Goal: Task Accomplishment & Management: Complete application form

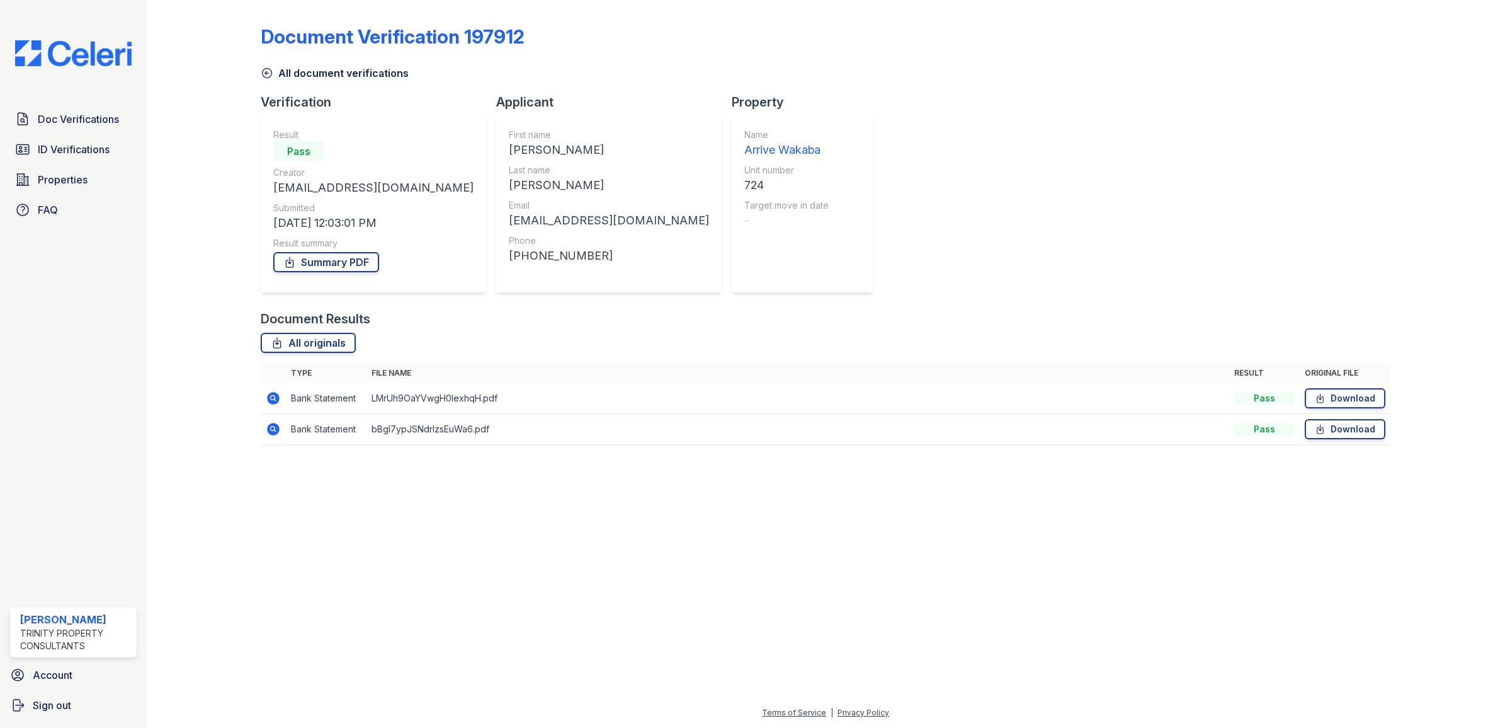
click at [258, 81] on div at bounding box center [214, 231] width 94 height 452
click at [270, 72] on icon at bounding box center [267, 73] width 13 height 13
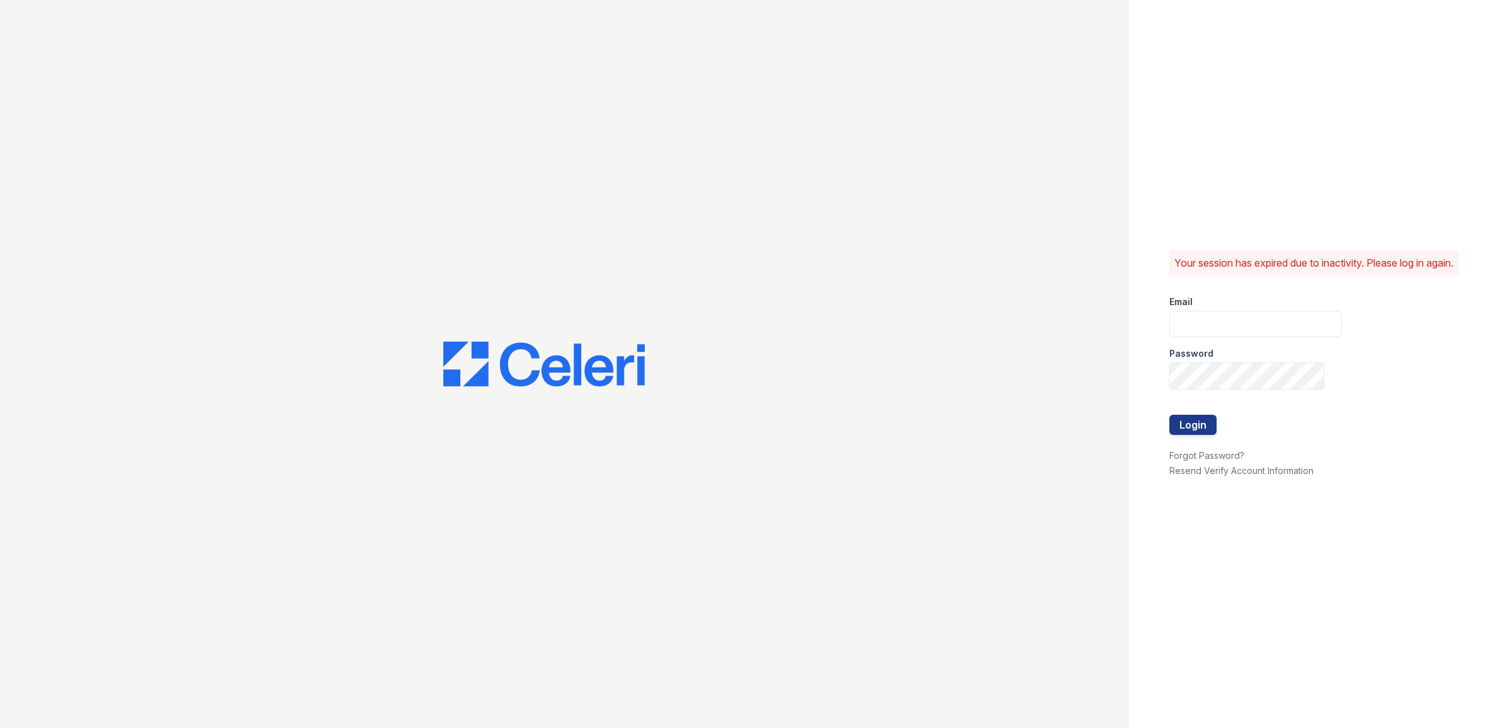
type input "Scohen@trinity-pm.com"
click at [1186, 432] on button "Login" at bounding box center [1193, 424] width 47 height 20
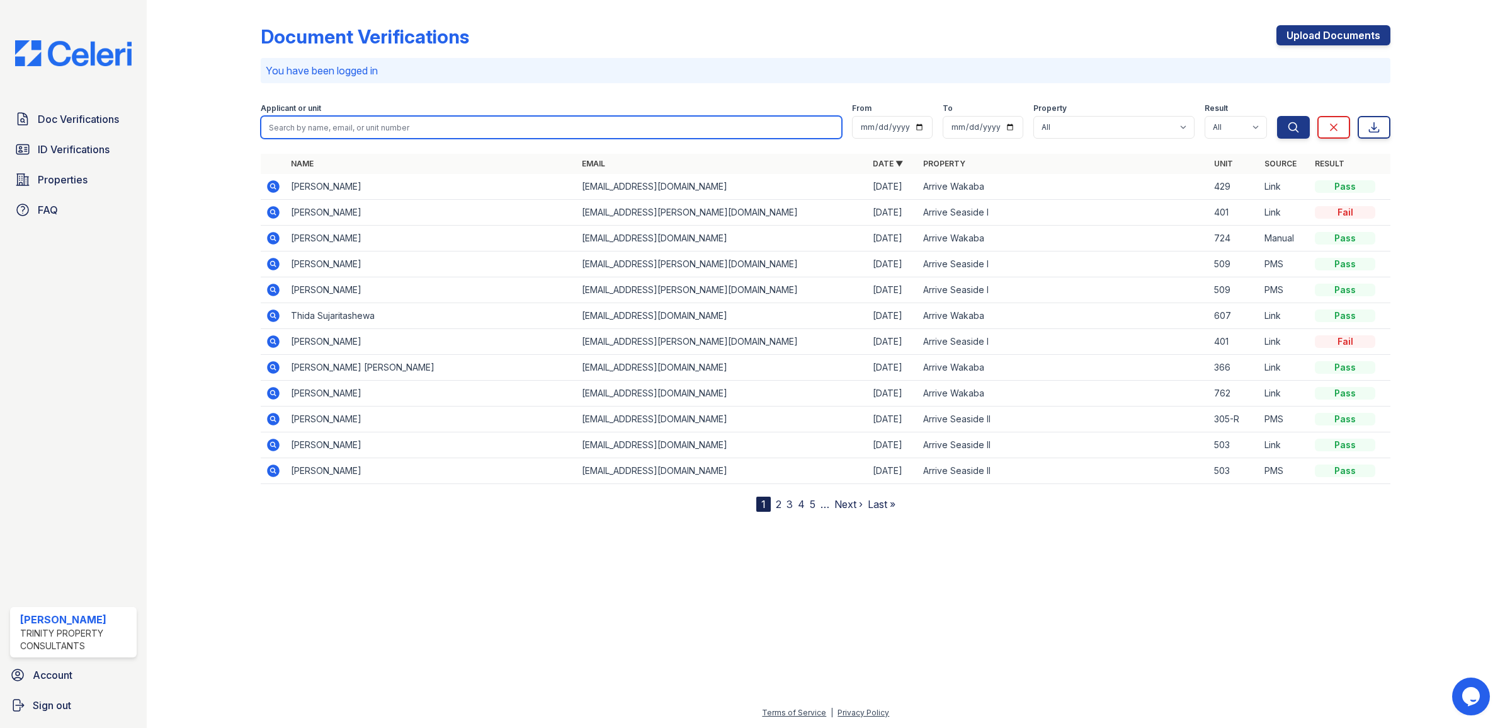
click at [382, 131] on input "search" at bounding box center [551, 127] width 581 height 23
type input "thida"
click at [1277, 116] on button "Search" at bounding box center [1293, 127] width 33 height 23
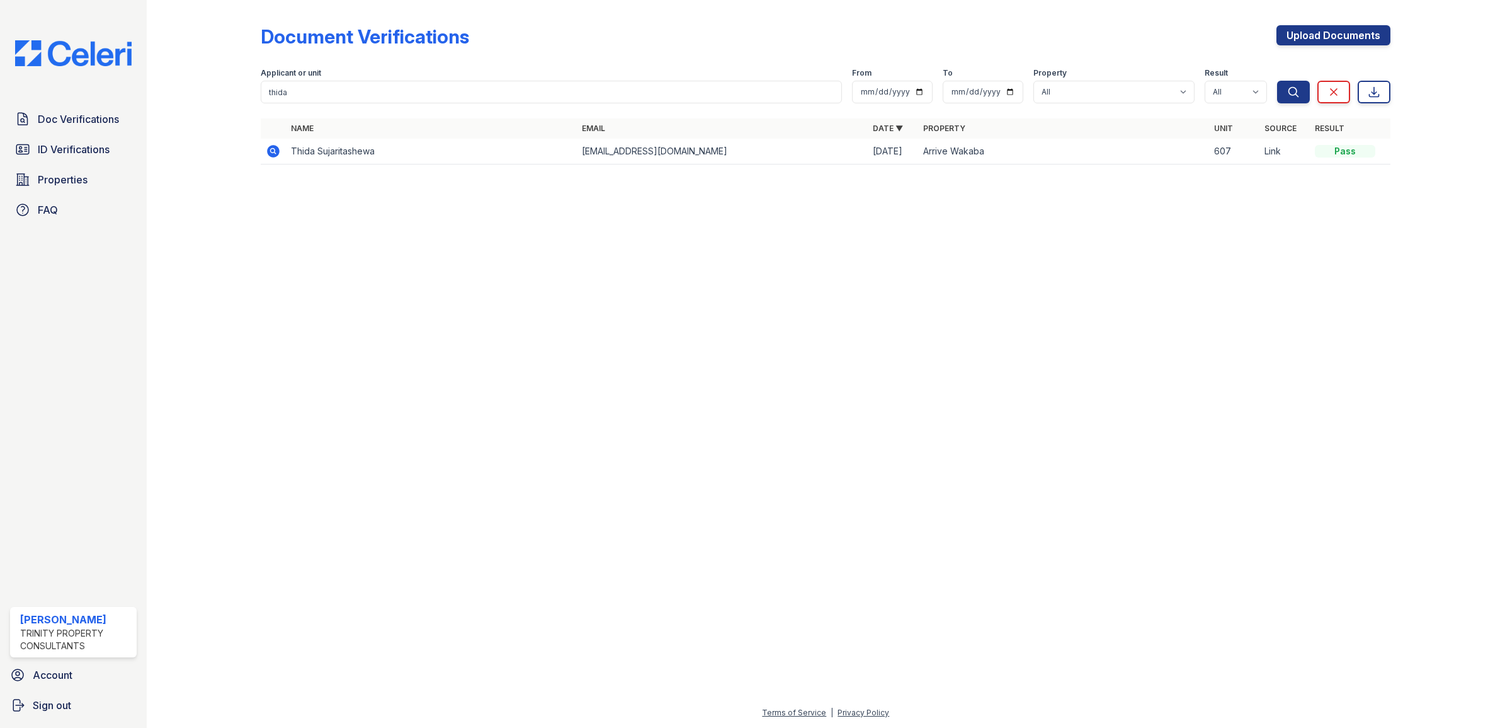
click at [270, 148] on icon at bounding box center [273, 151] width 13 height 13
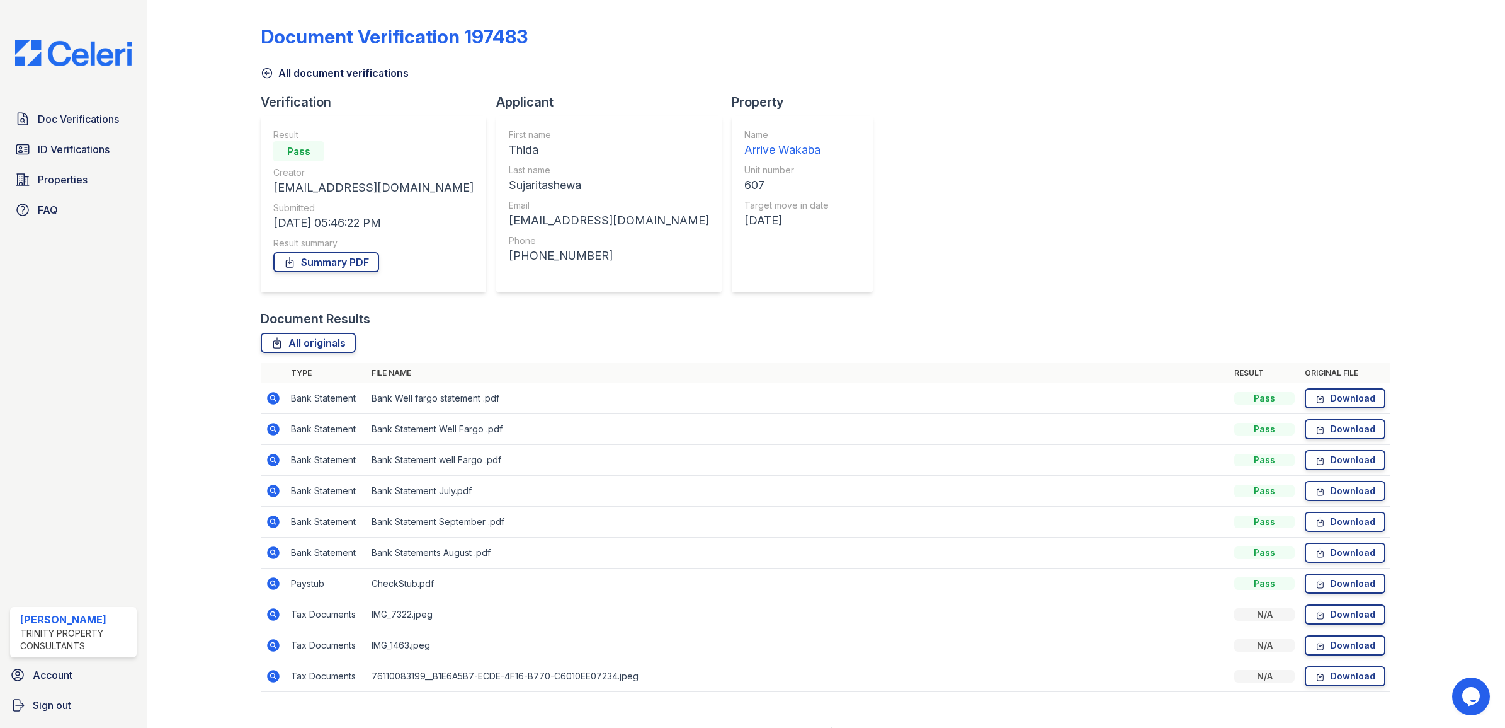
click at [275, 552] on icon at bounding box center [273, 552] width 13 height 13
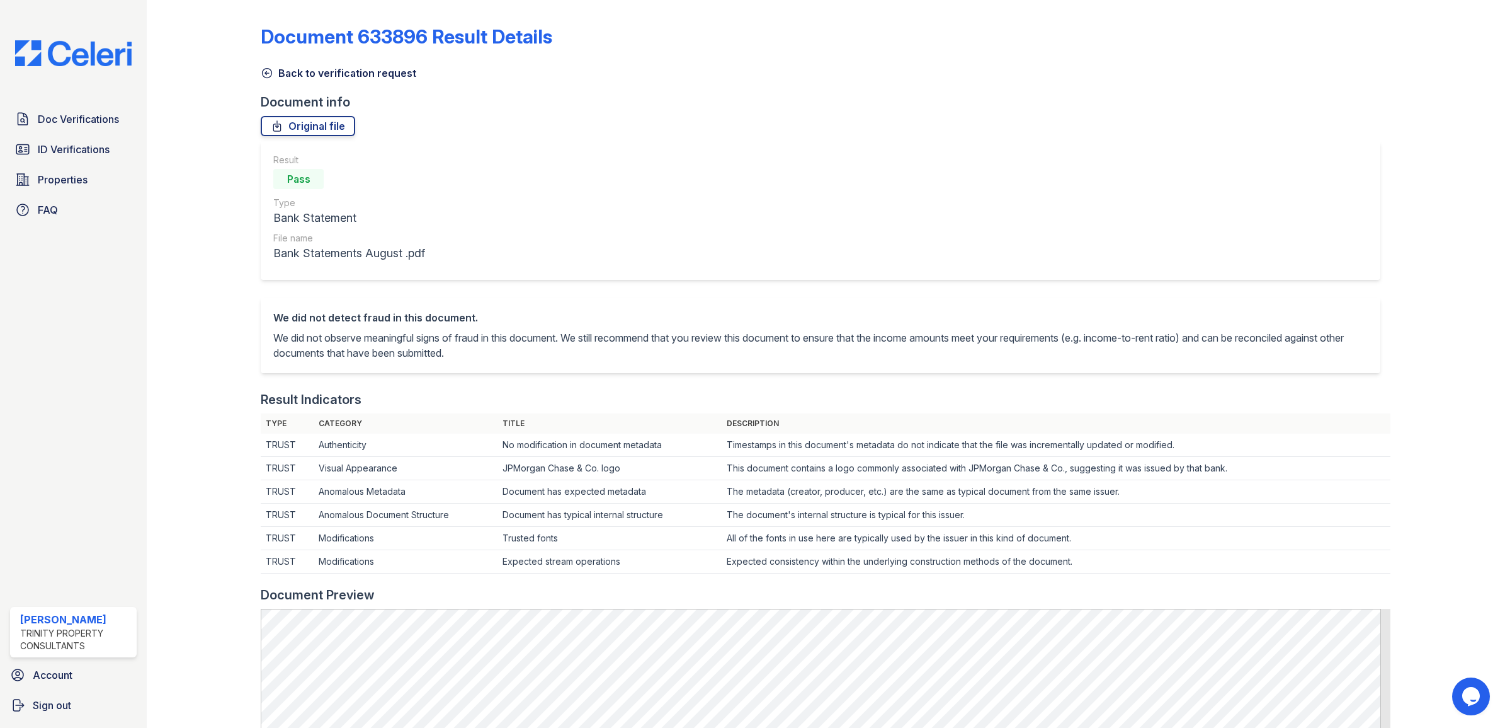
click at [269, 71] on icon at bounding box center [267, 73] width 13 height 13
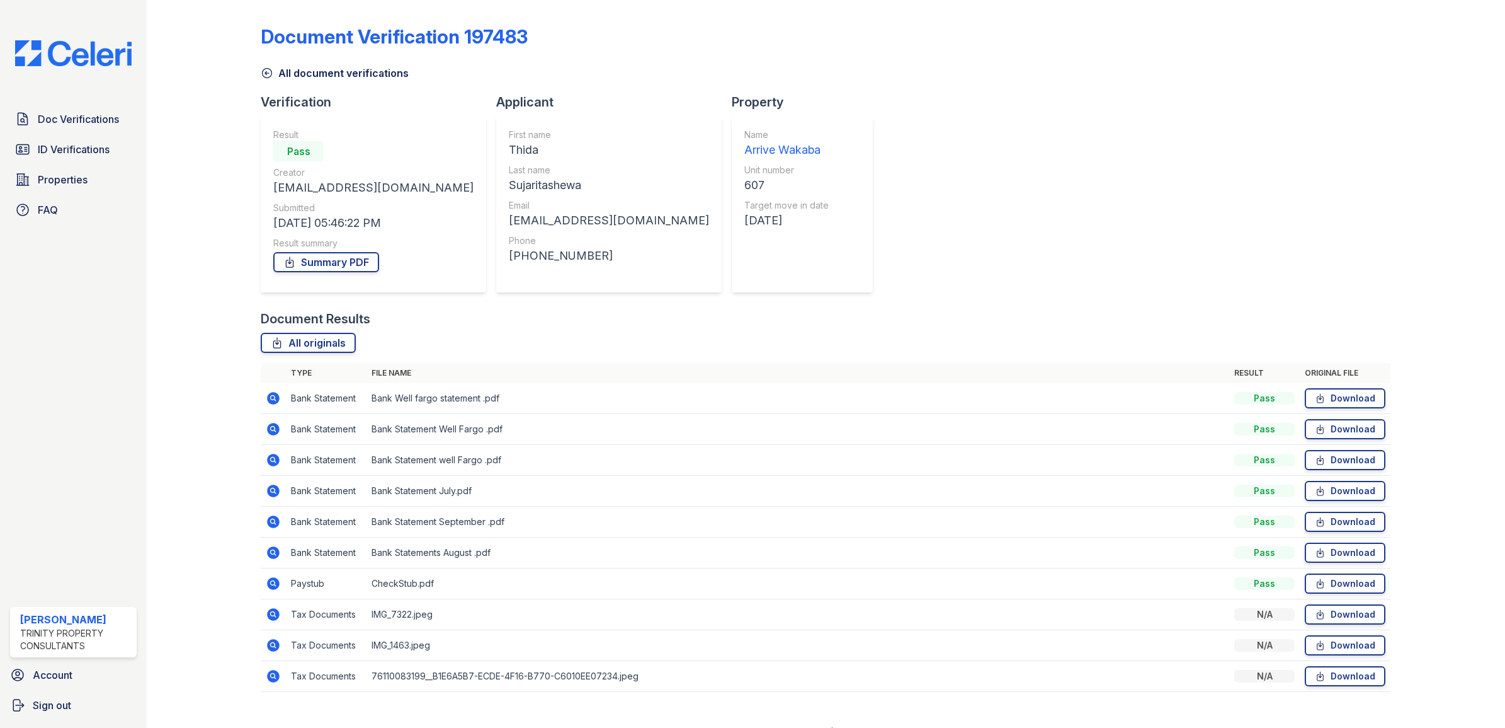
click at [271, 69] on icon at bounding box center [267, 73] width 13 height 13
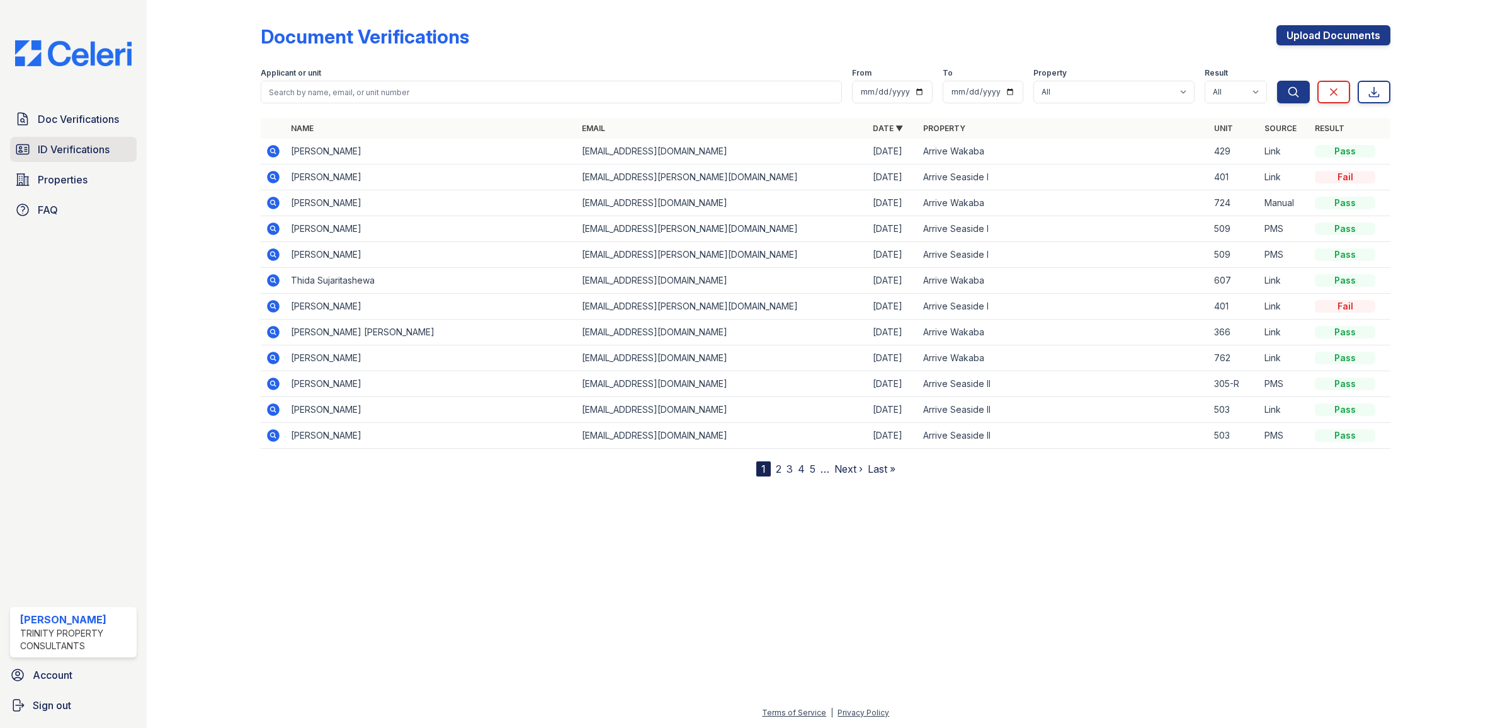
click at [101, 146] on span "ID Verifications" at bounding box center [74, 149] width 72 height 15
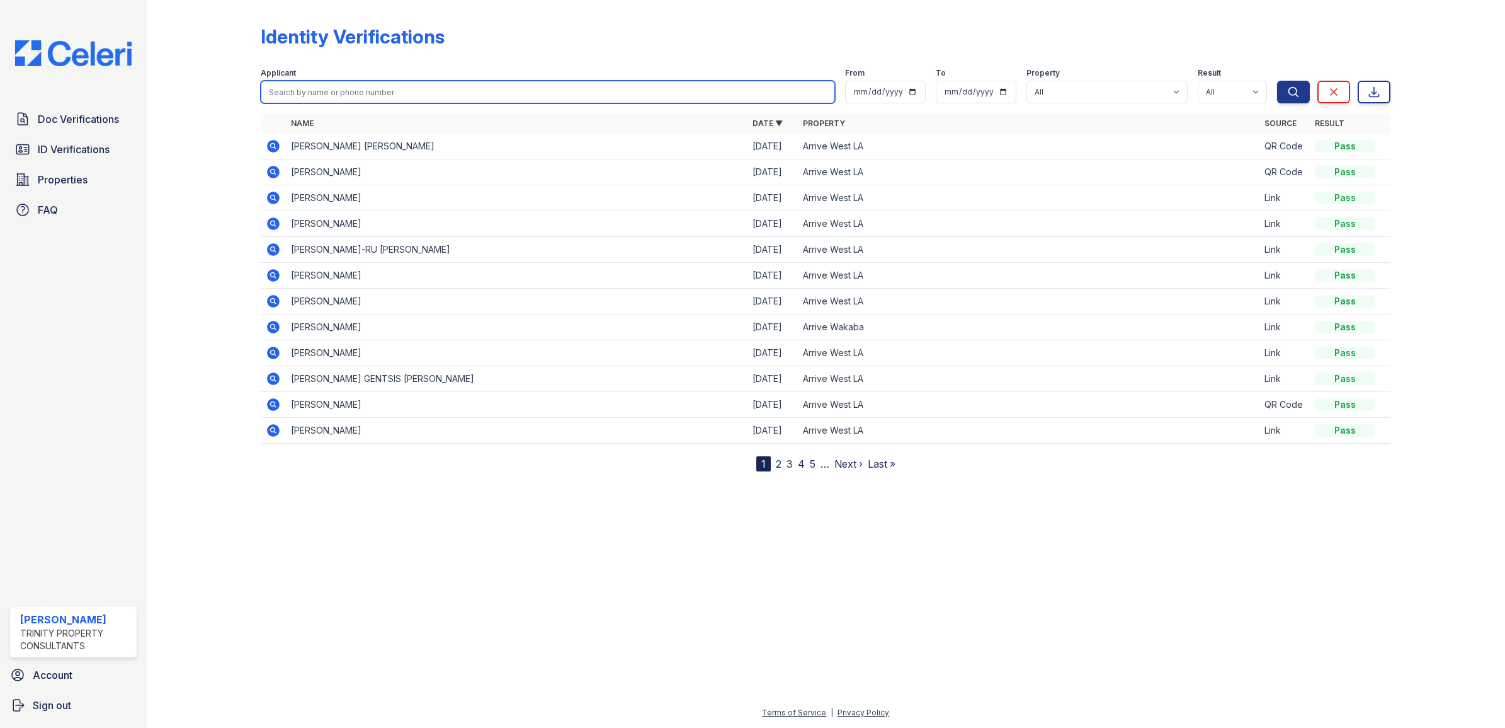
click at [384, 89] on input "search" at bounding box center [548, 92] width 574 height 23
type input "thida"
click at [1277, 81] on button "Search" at bounding box center [1293, 92] width 33 height 23
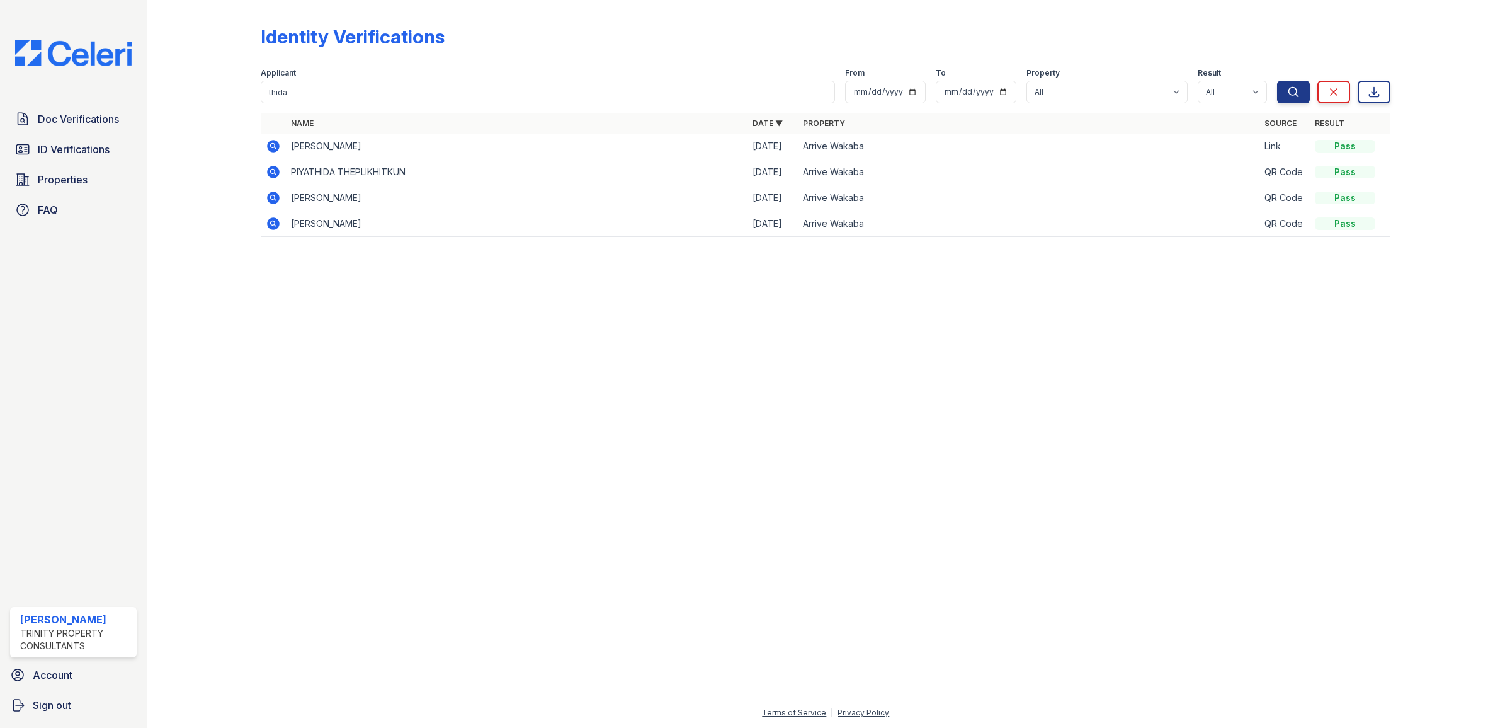
click at [274, 145] on icon at bounding box center [272, 145] width 3 height 3
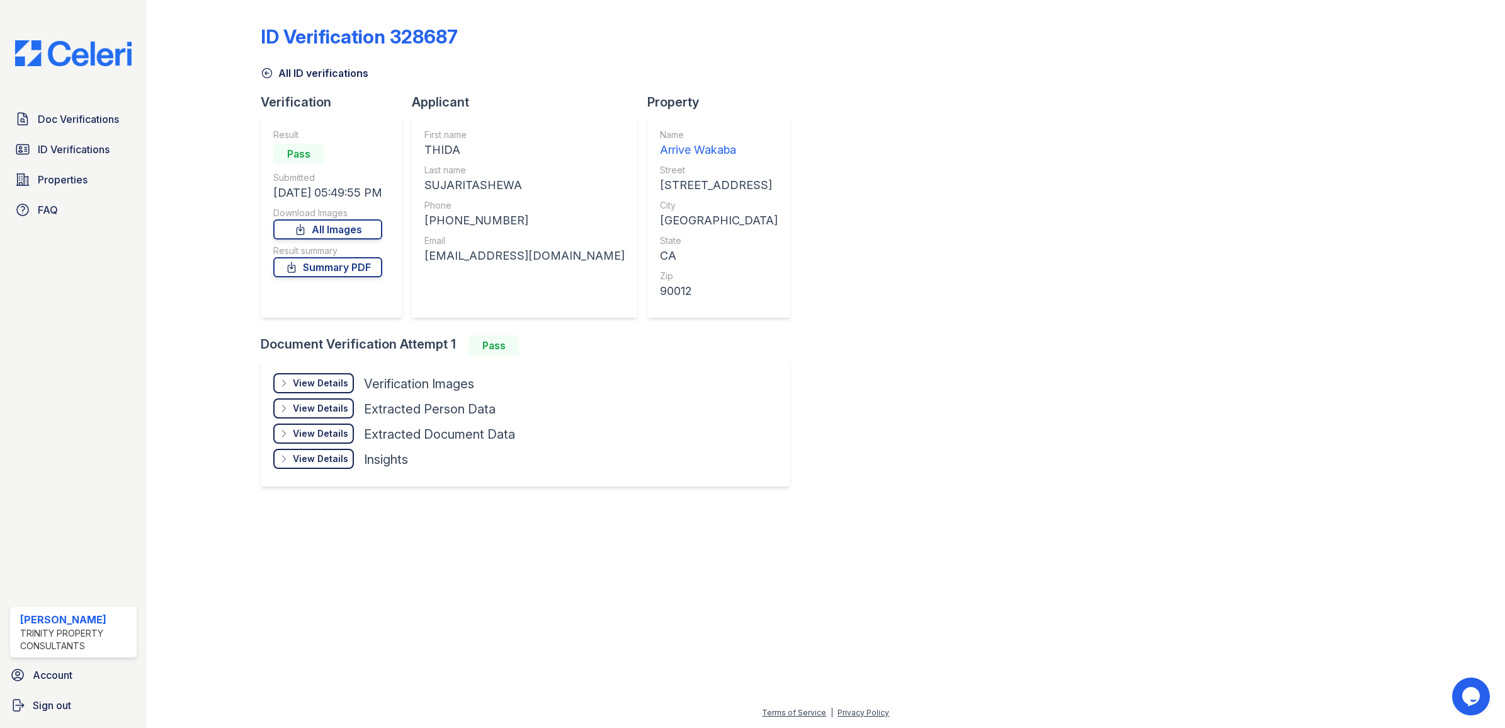
click at [312, 381] on div "View Details" at bounding box center [320, 383] width 55 height 13
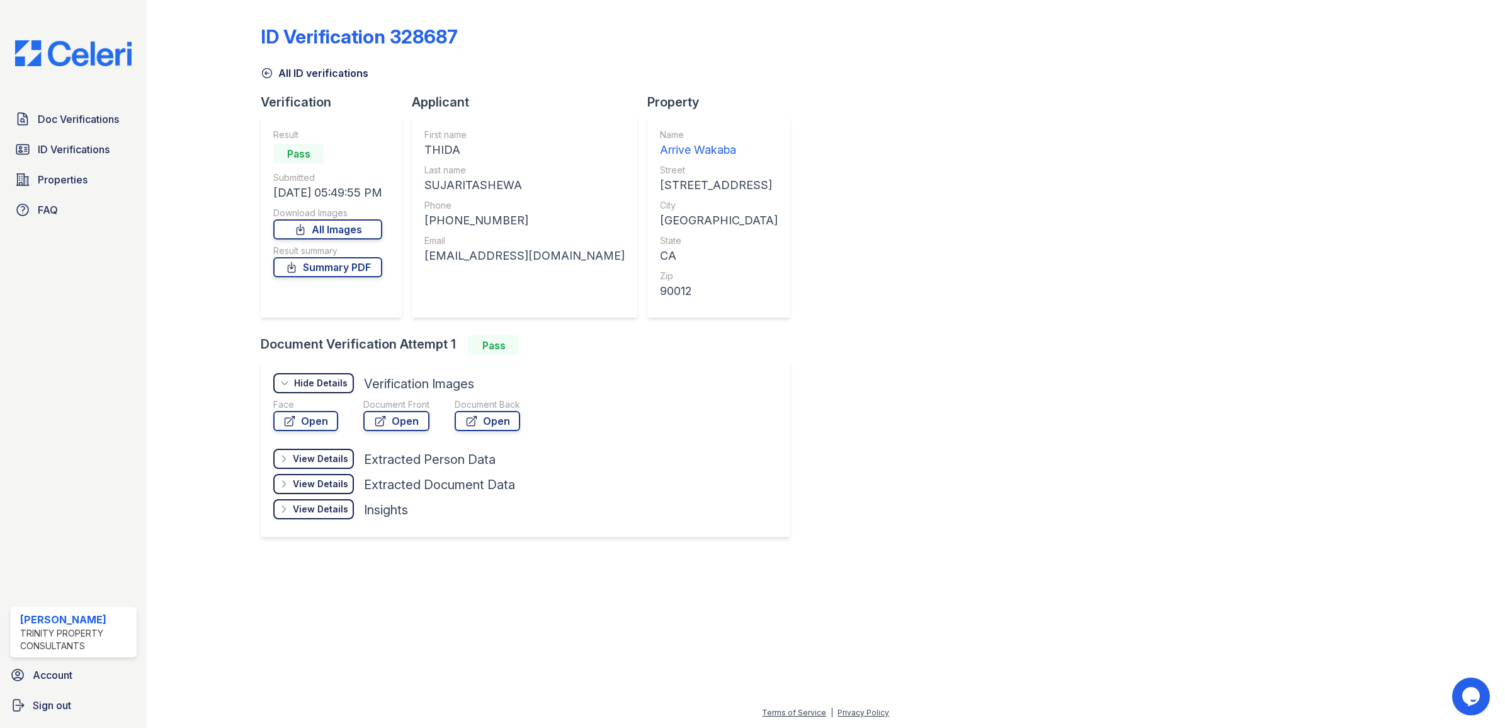
click at [313, 455] on div "View Details" at bounding box center [320, 458] width 55 height 13
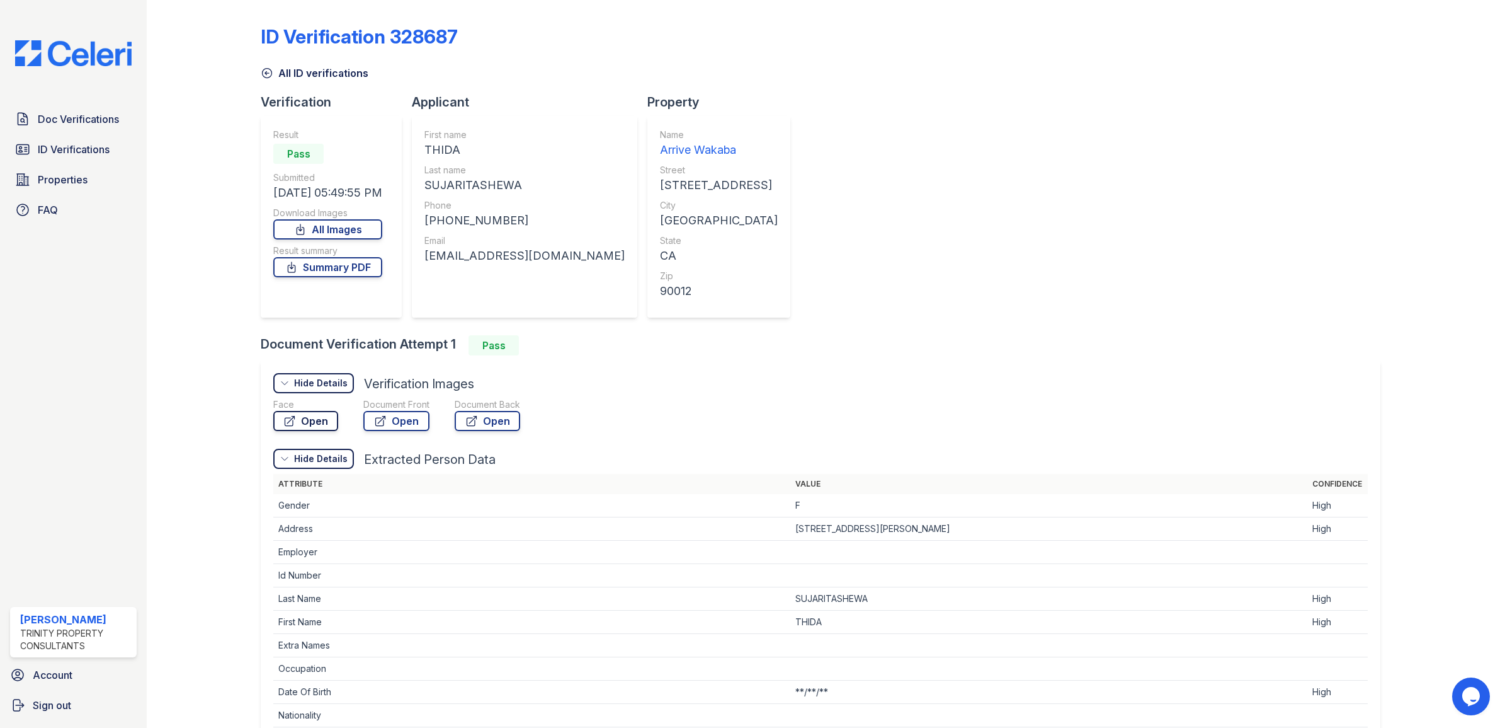
click at [309, 416] on link "Open" at bounding box center [305, 421] width 65 height 20
drag, startPoint x: 991, startPoint y: 33, endPoint x: 1155, endPoint y: 100, distance: 176.9
click at [1155, 100] on div "Verification Result Pass Submitted 09/27/25 05:49:55 PM Download Images All Ima…" at bounding box center [826, 480] width 1130 height 774
click at [268, 76] on icon at bounding box center [267, 73] width 13 height 13
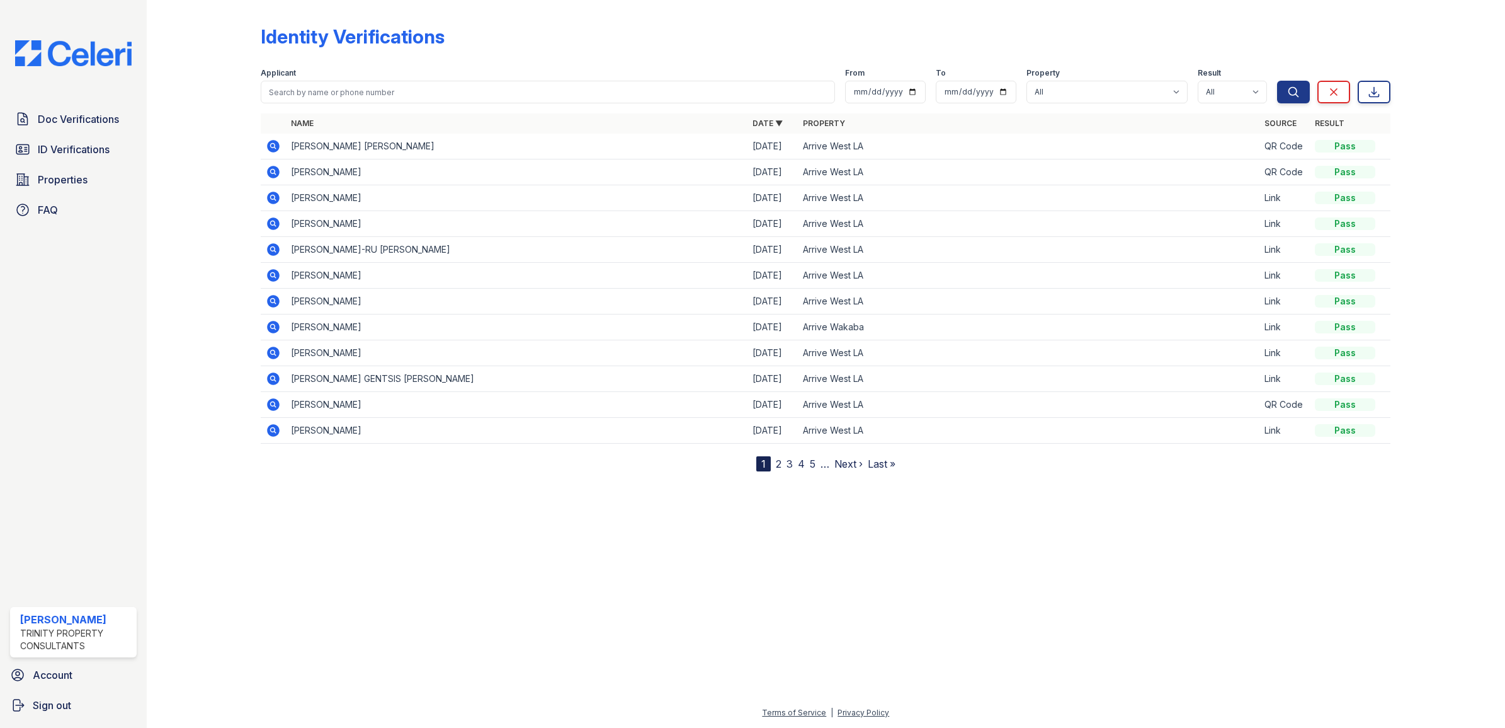
click at [609, 576] on div at bounding box center [826, 598] width 1318 height 214
click at [55, 115] on span "Doc Verifications" at bounding box center [78, 118] width 81 height 15
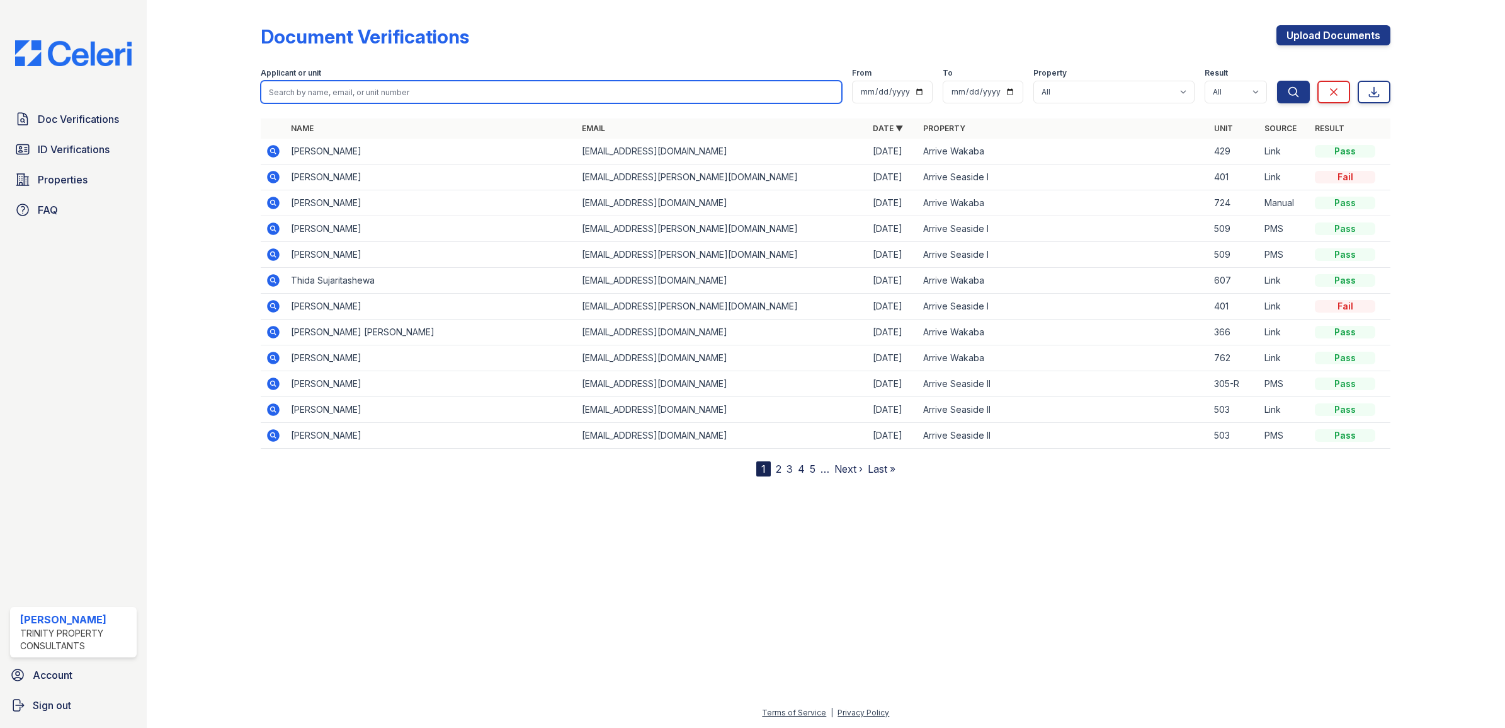
click at [410, 94] on input "search" at bounding box center [551, 92] width 581 height 23
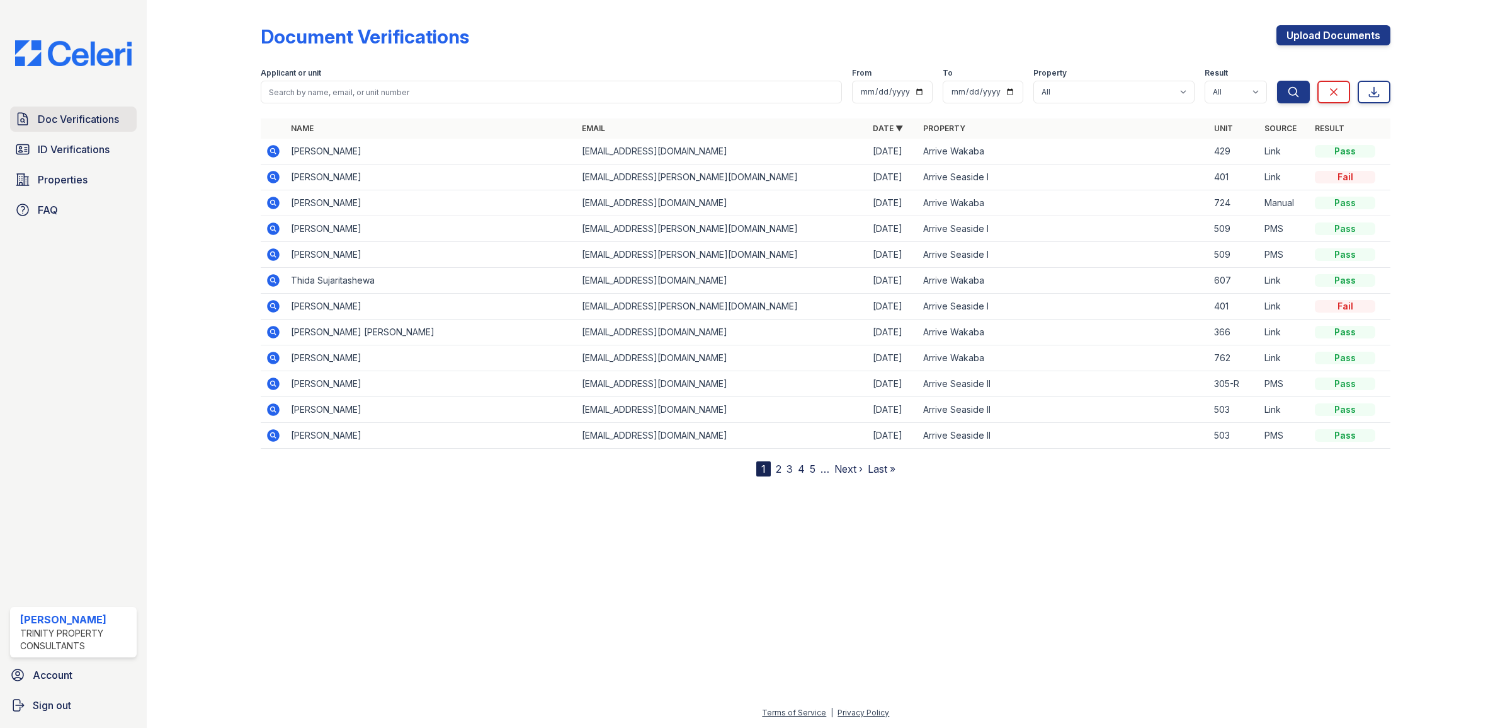
click at [66, 111] on span "Doc Verifications" at bounding box center [78, 118] width 81 height 15
click at [190, 93] on div at bounding box center [214, 240] width 94 height 471
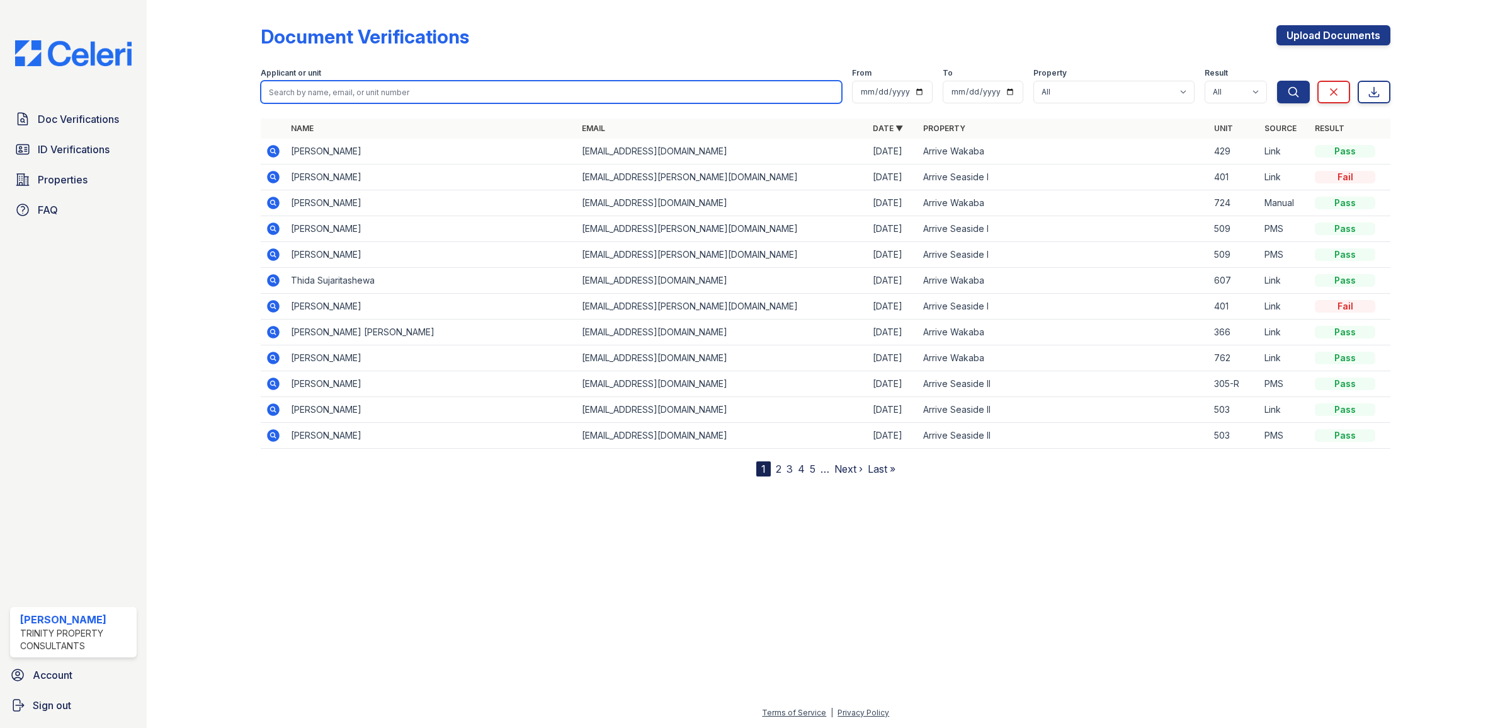
click at [391, 94] on input "search" at bounding box center [551, 92] width 581 height 23
type input "thida"
click at [1277, 81] on button "Search" at bounding box center [1293, 92] width 33 height 23
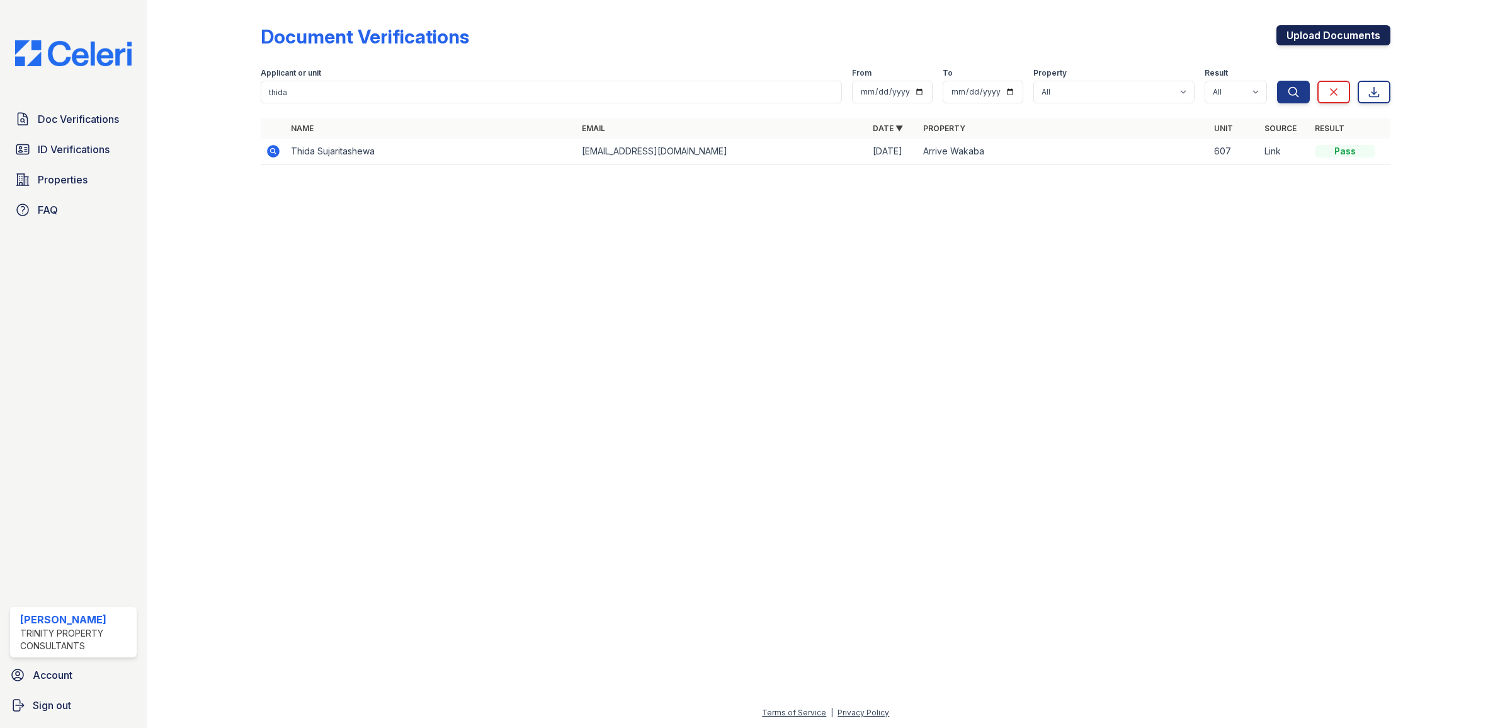
click at [1327, 30] on link "Upload Documents" at bounding box center [1334, 35] width 114 height 20
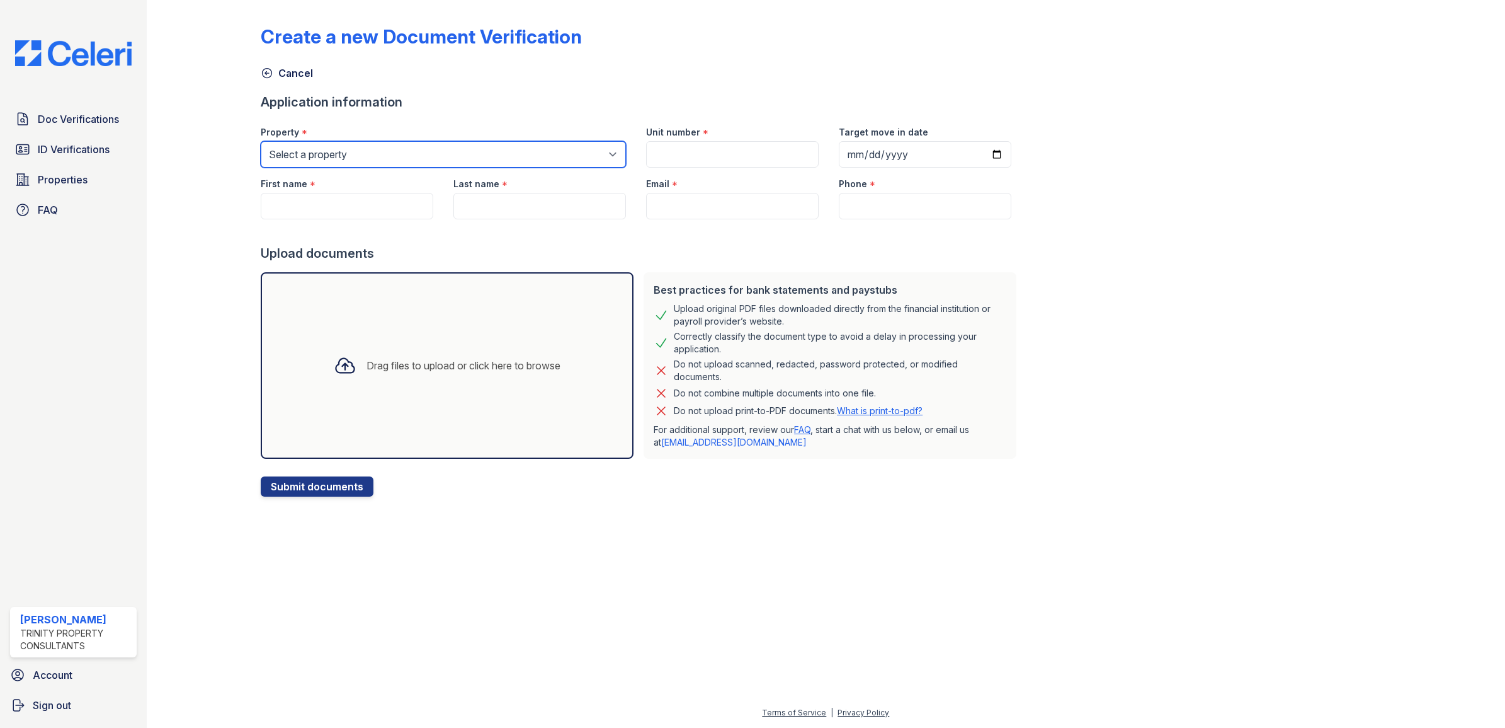
click at [435, 152] on select "Select a property Arrive Seaside Apartment Collection Arrive Seaside I Arrive S…" at bounding box center [443, 154] width 365 height 26
select select "3107"
click at [261, 141] on select "Select a property Arrive Seaside Apartment Collection Arrive Seaside I Arrive S…" at bounding box center [443, 154] width 365 height 26
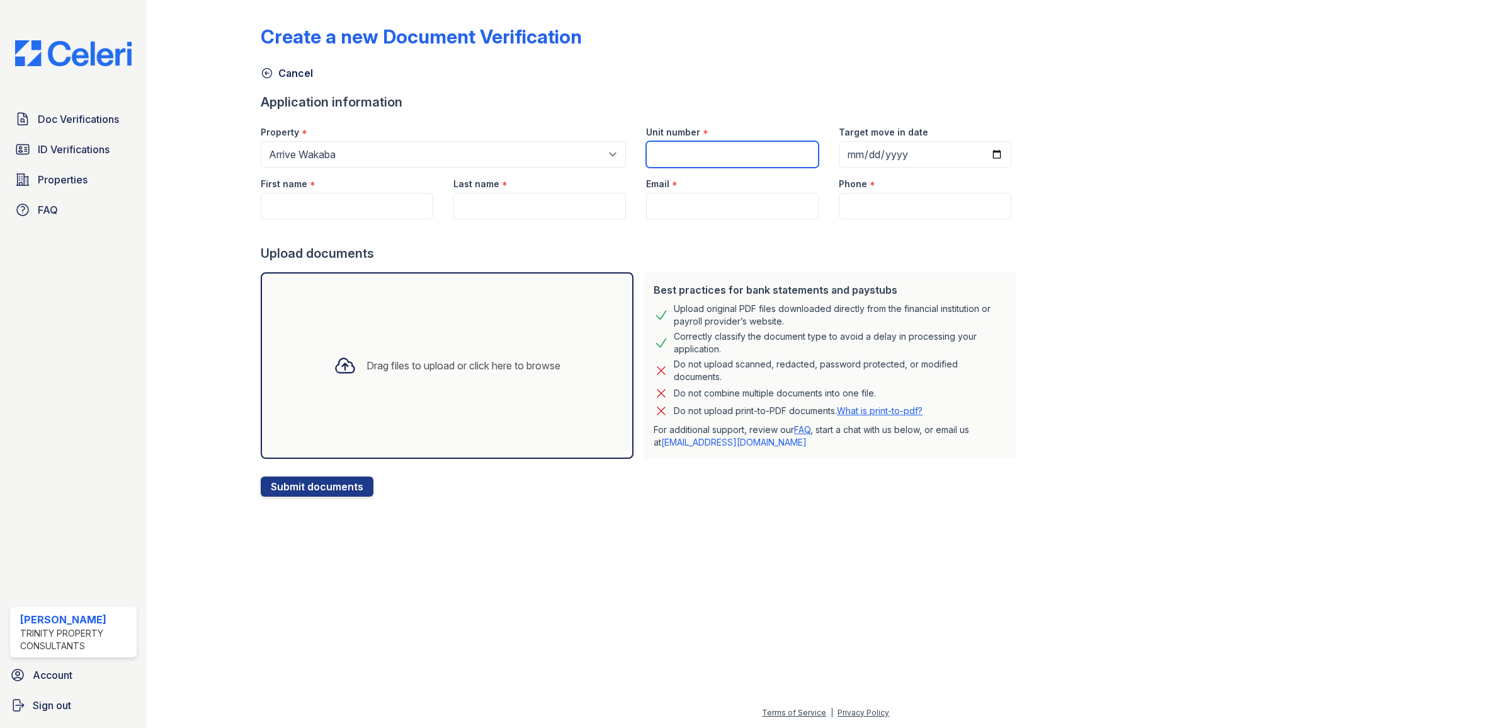
click at [712, 152] on input "Unit number" at bounding box center [732, 154] width 173 height 26
click at [886, 151] on input "Target move in date" at bounding box center [925, 154] width 173 height 26
click at [1093, 163] on div "Create a new Document Verification Cancel Application information Property * Se…" at bounding box center [826, 250] width 1130 height 491
click at [367, 200] on input "First name" at bounding box center [347, 206] width 173 height 26
type input "Thida"
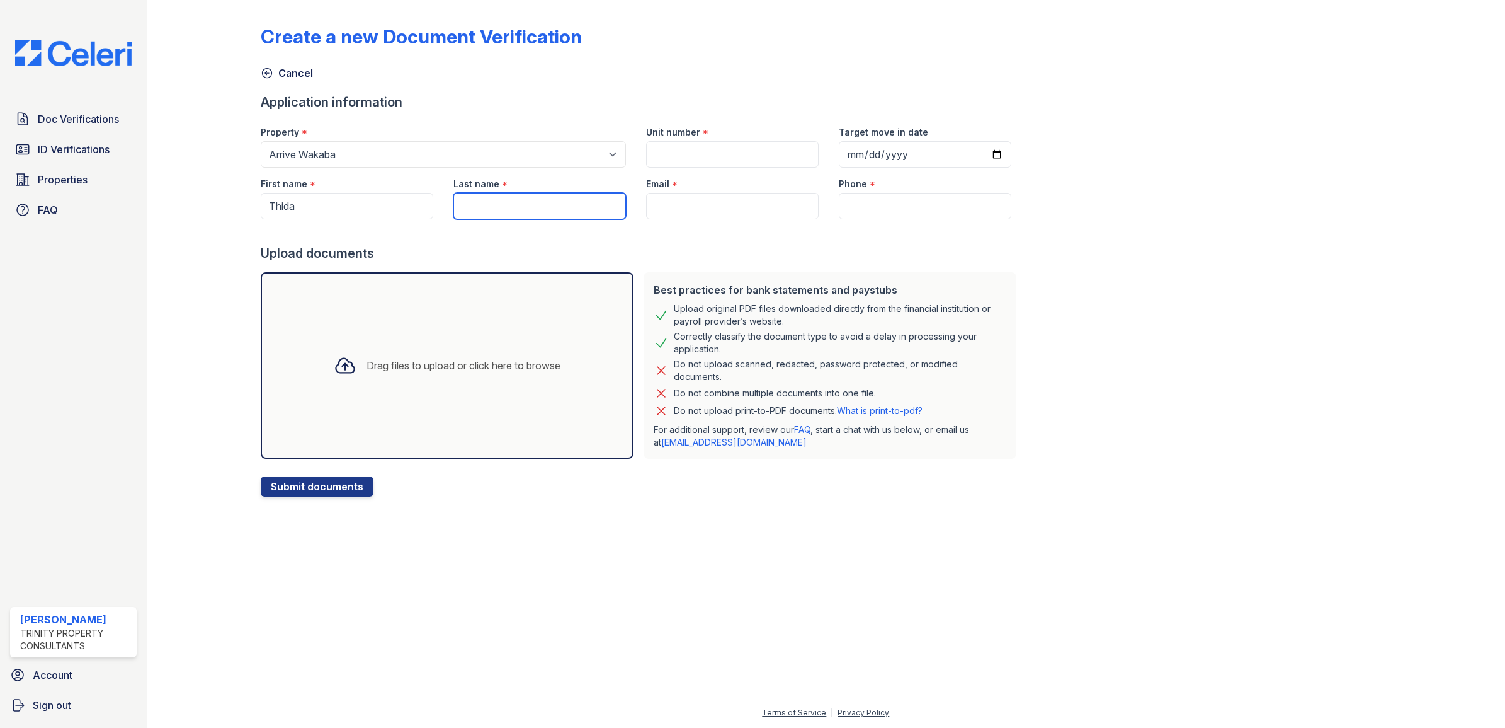
click at [539, 213] on input "Last name" at bounding box center [540, 206] width 173 height 26
click at [413, 243] on div at bounding box center [641, 231] width 761 height 25
click at [271, 77] on icon at bounding box center [267, 73] width 13 height 13
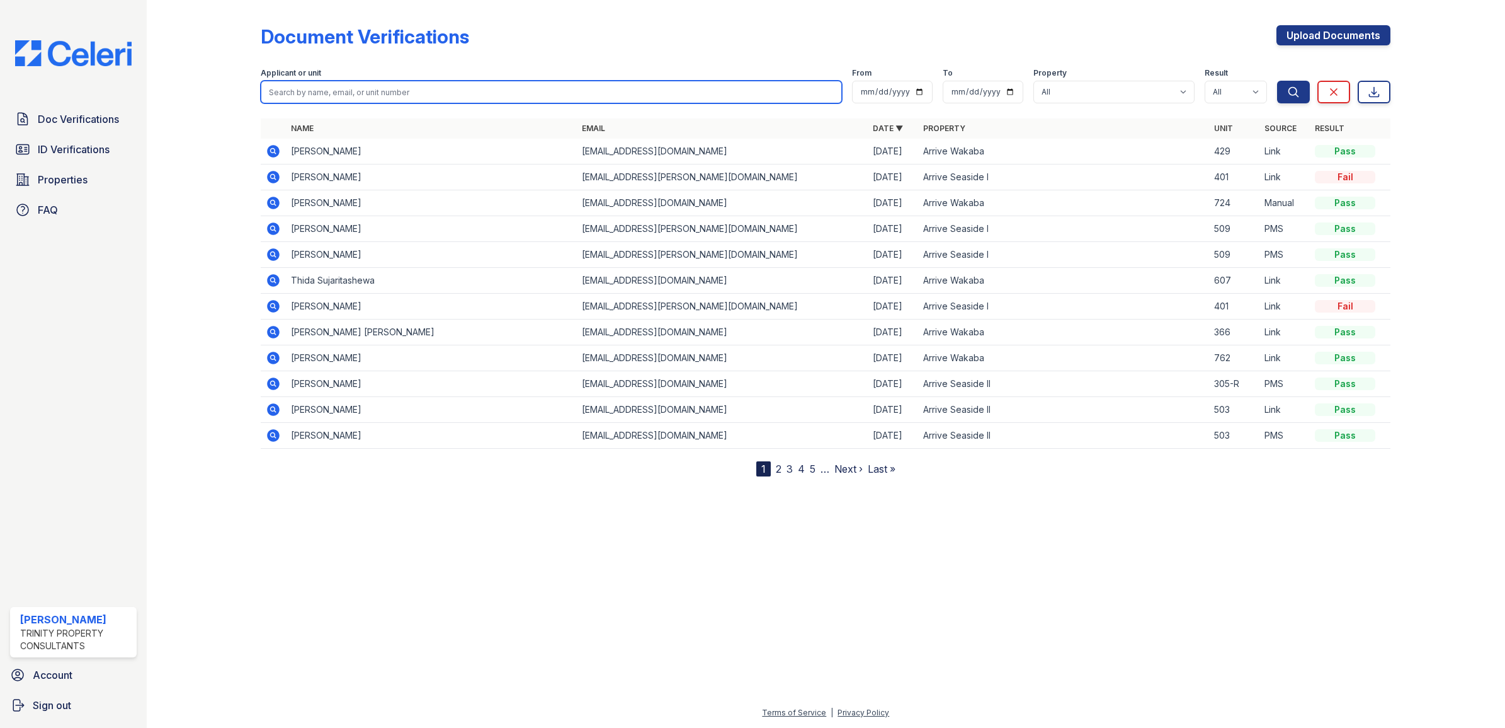
click at [357, 91] on input "search" at bounding box center [551, 92] width 581 height 23
type input "thida"
click at [1277, 81] on button "Search" at bounding box center [1293, 92] width 33 height 23
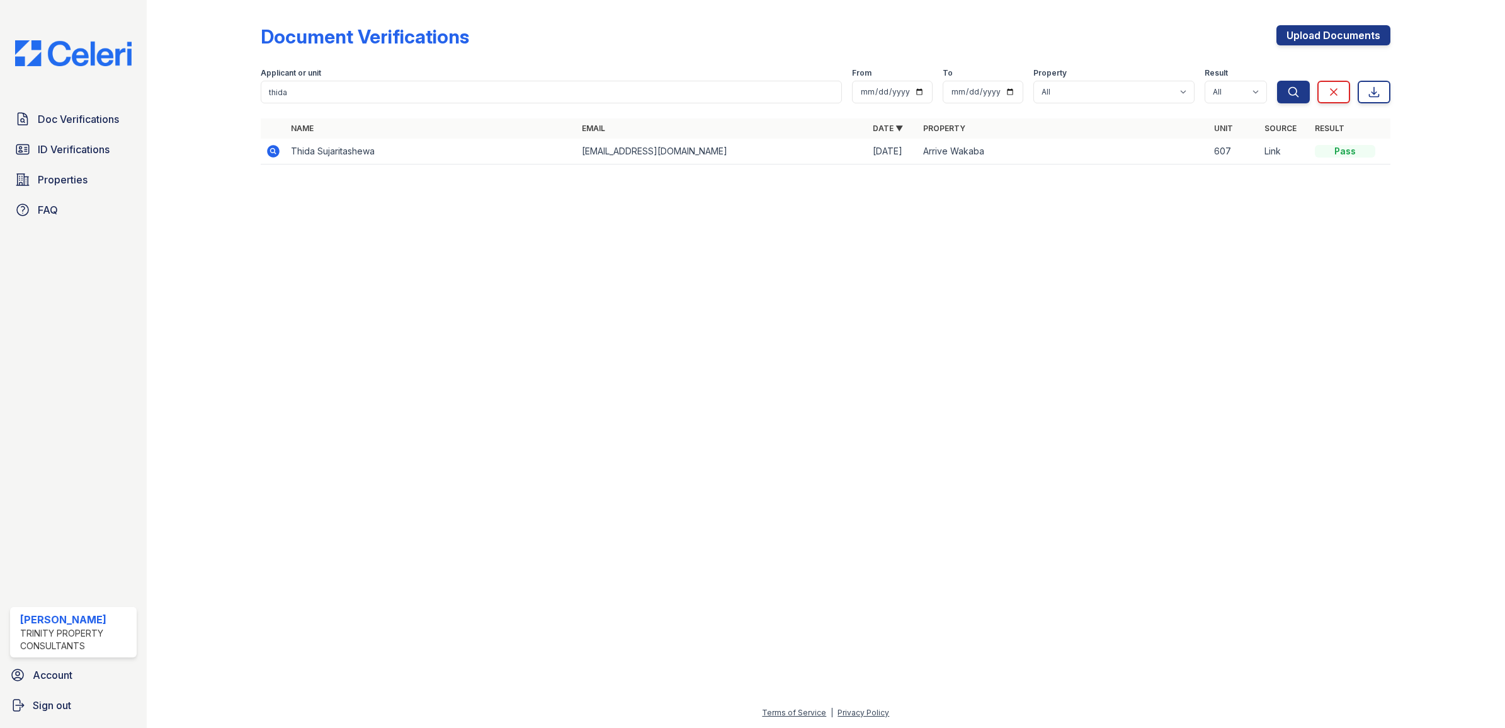
click at [277, 150] on icon at bounding box center [273, 151] width 13 height 13
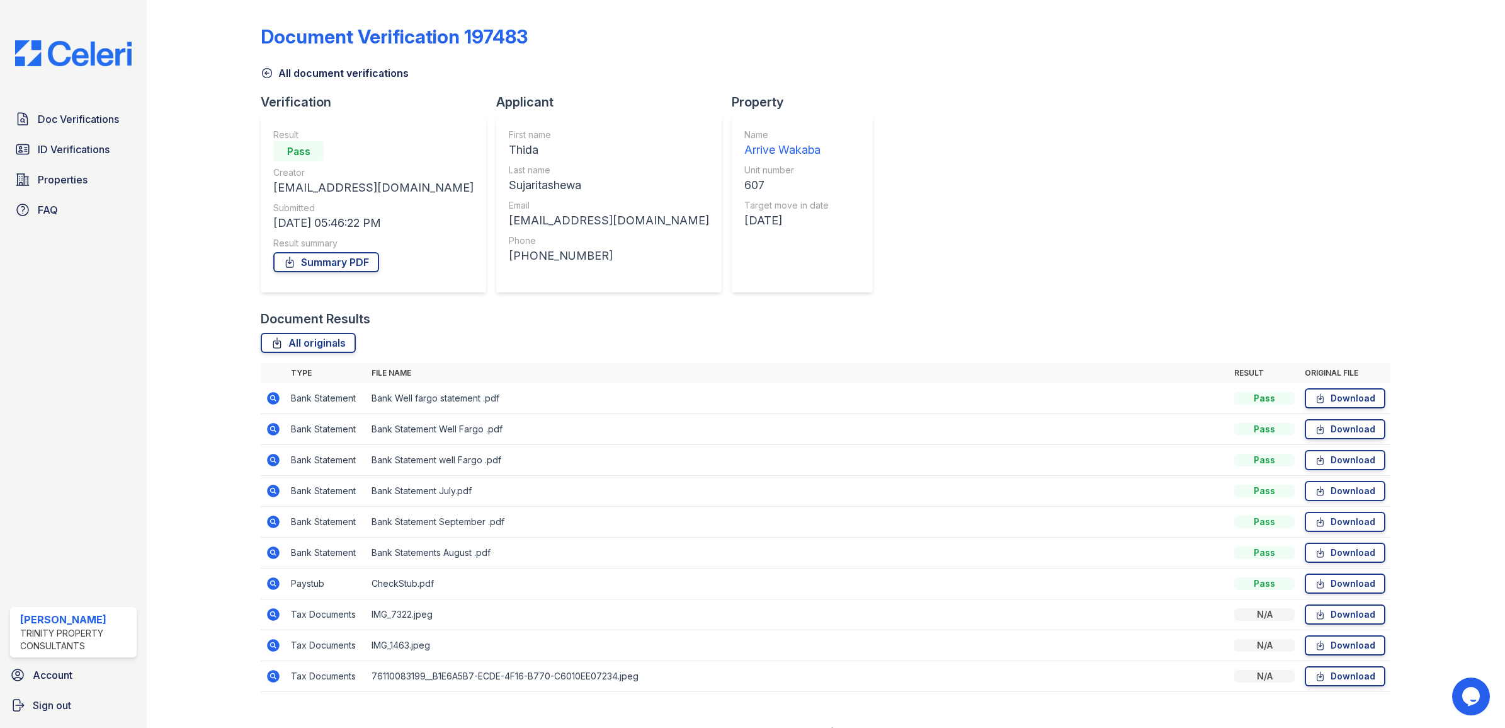
click at [263, 72] on icon at bounding box center [267, 73] width 13 height 13
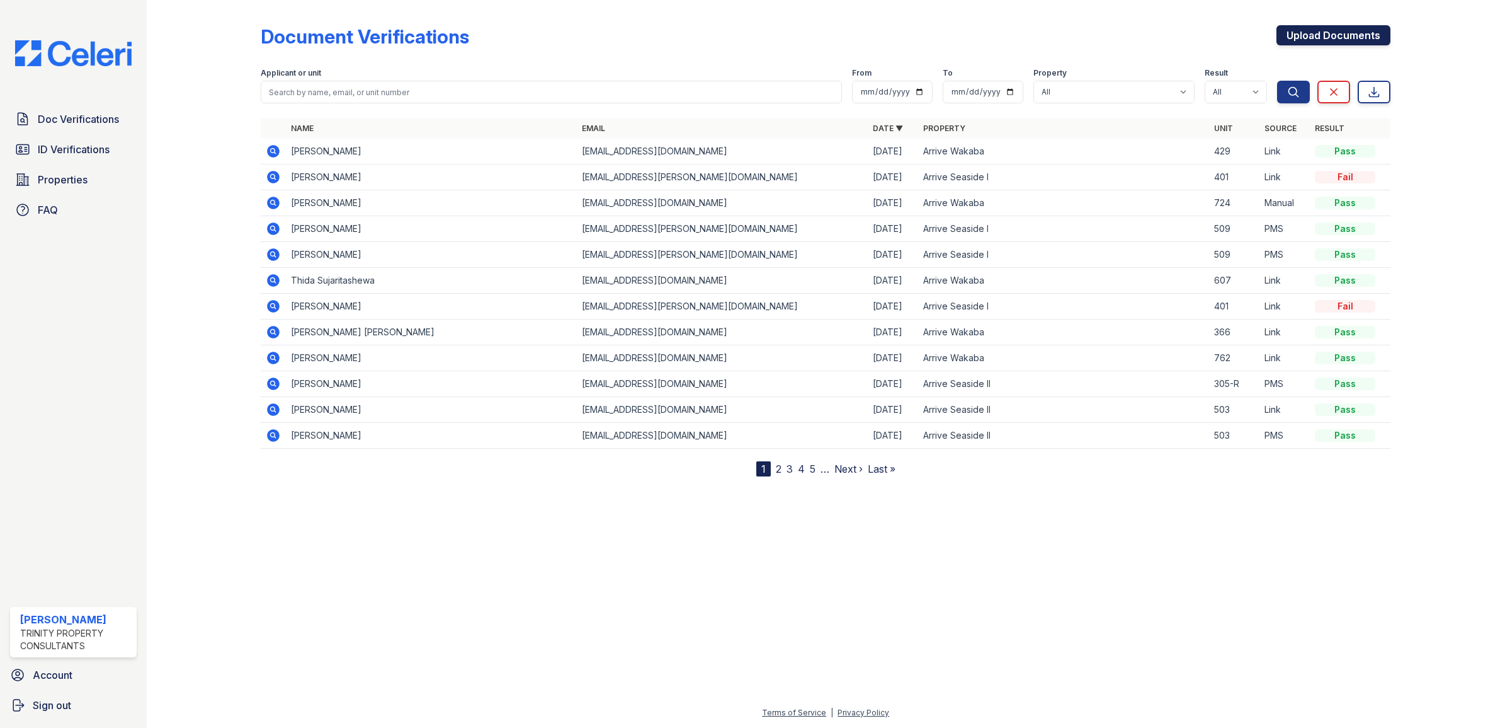
click at [1320, 32] on link "Upload Documents" at bounding box center [1334, 35] width 114 height 20
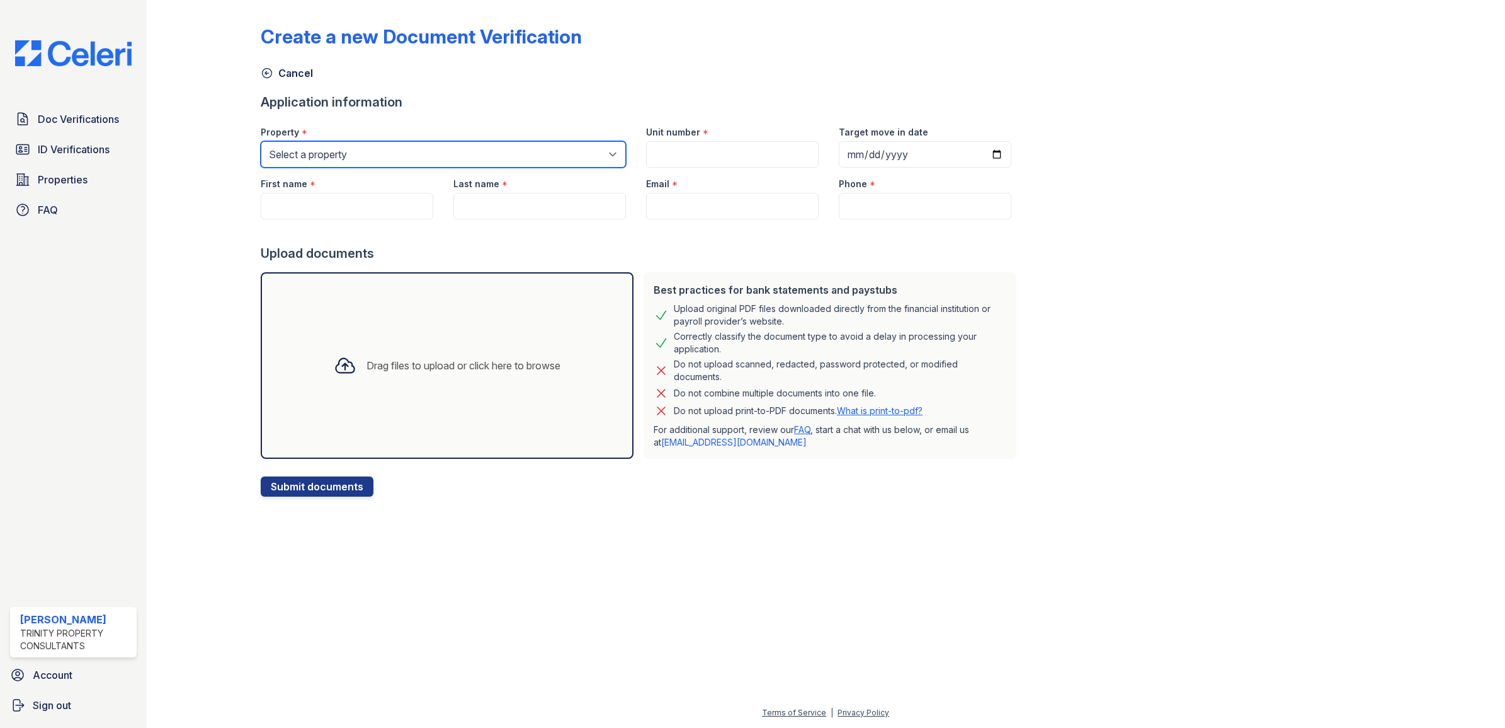
click at [421, 163] on select "Select a property Arrive Seaside Apartment Collection Arrive Seaside I Arrive S…" at bounding box center [443, 154] width 365 height 26
click at [261, 141] on select "Select a property Arrive Seaside Apartment Collection Arrive Seaside I Arrive S…" at bounding box center [443, 154] width 365 height 26
click at [386, 156] on select "Select a property Arrive Seaside Apartment Collection Arrive Seaside I Arrive S…" at bounding box center [443, 154] width 365 height 26
click at [261, 141] on select "Select a property Arrive Seaside Apartment Collection Arrive Seaside I Arrive S…" at bounding box center [443, 154] width 365 height 26
click at [377, 155] on select "Select a property Arrive Seaside Apartment Collection Arrive Seaside I Arrive S…" at bounding box center [443, 154] width 365 height 26
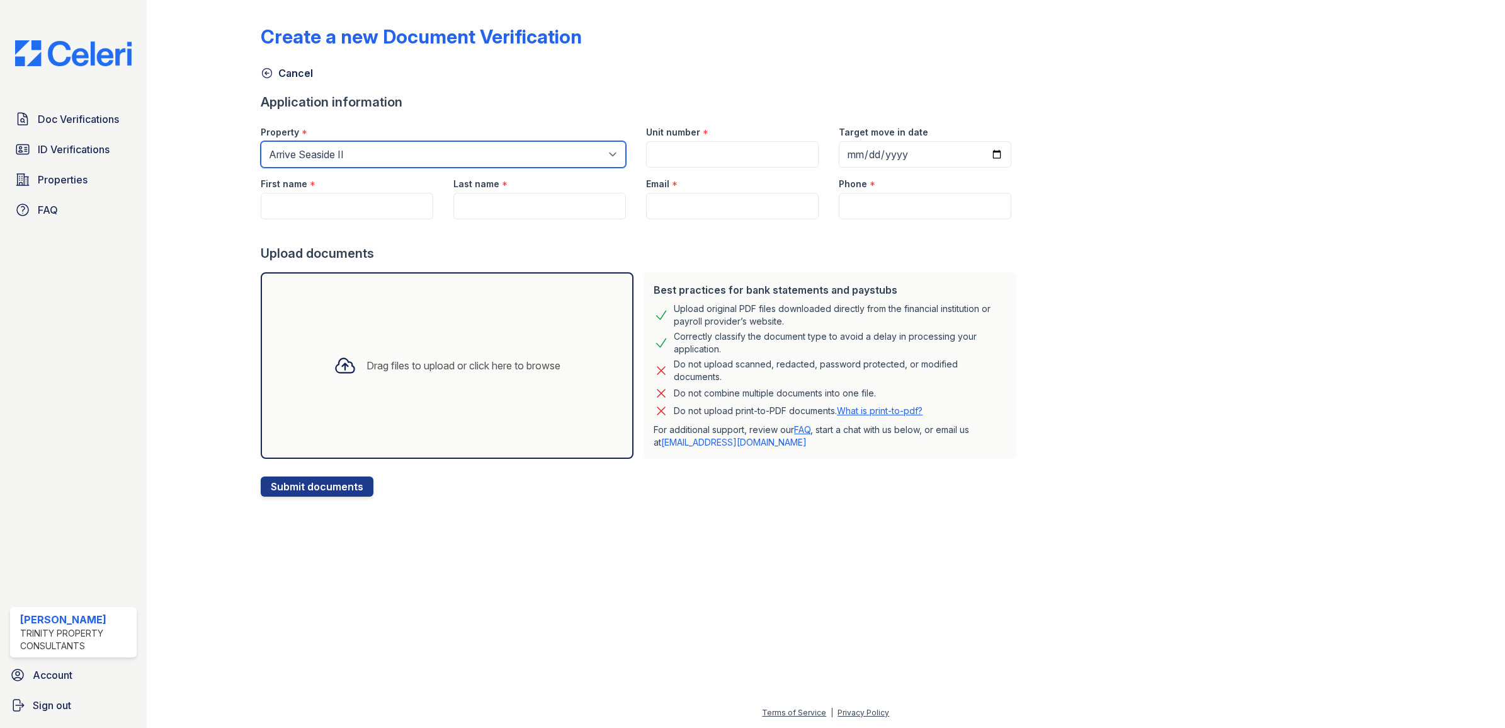
select select "3107"
click at [261, 141] on select "Select a property Arrive Seaside Apartment Collection Arrive Seaside I Arrive S…" at bounding box center [443, 154] width 365 height 26
click at [334, 181] on div "First name *" at bounding box center [347, 180] width 173 height 25
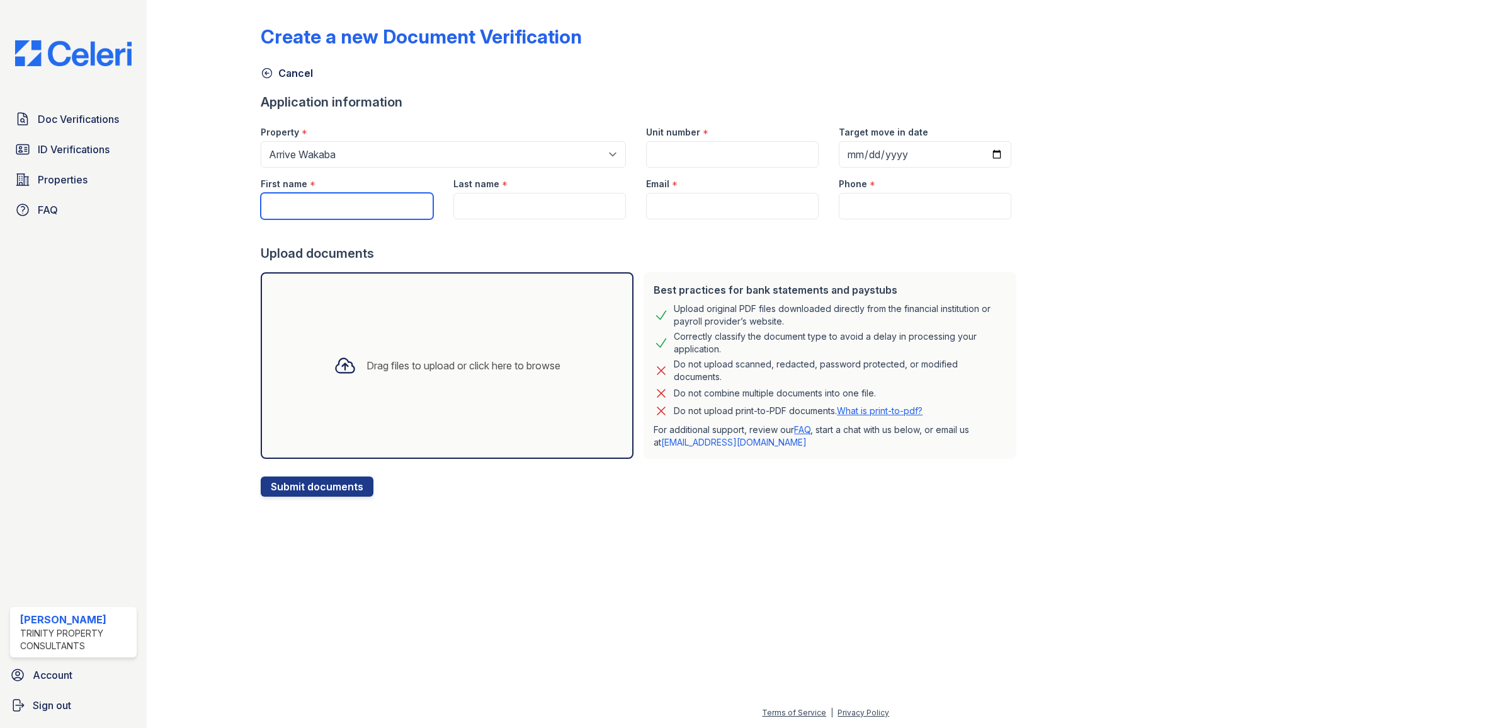
click at [334, 200] on input "First name" at bounding box center [347, 206] width 173 height 26
type input "Thida"
click at [517, 202] on input "Last name" at bounding box center [540, 206] width 173 height 26
paste input "Sujaritashewa"
type input "Sujaritashewa"
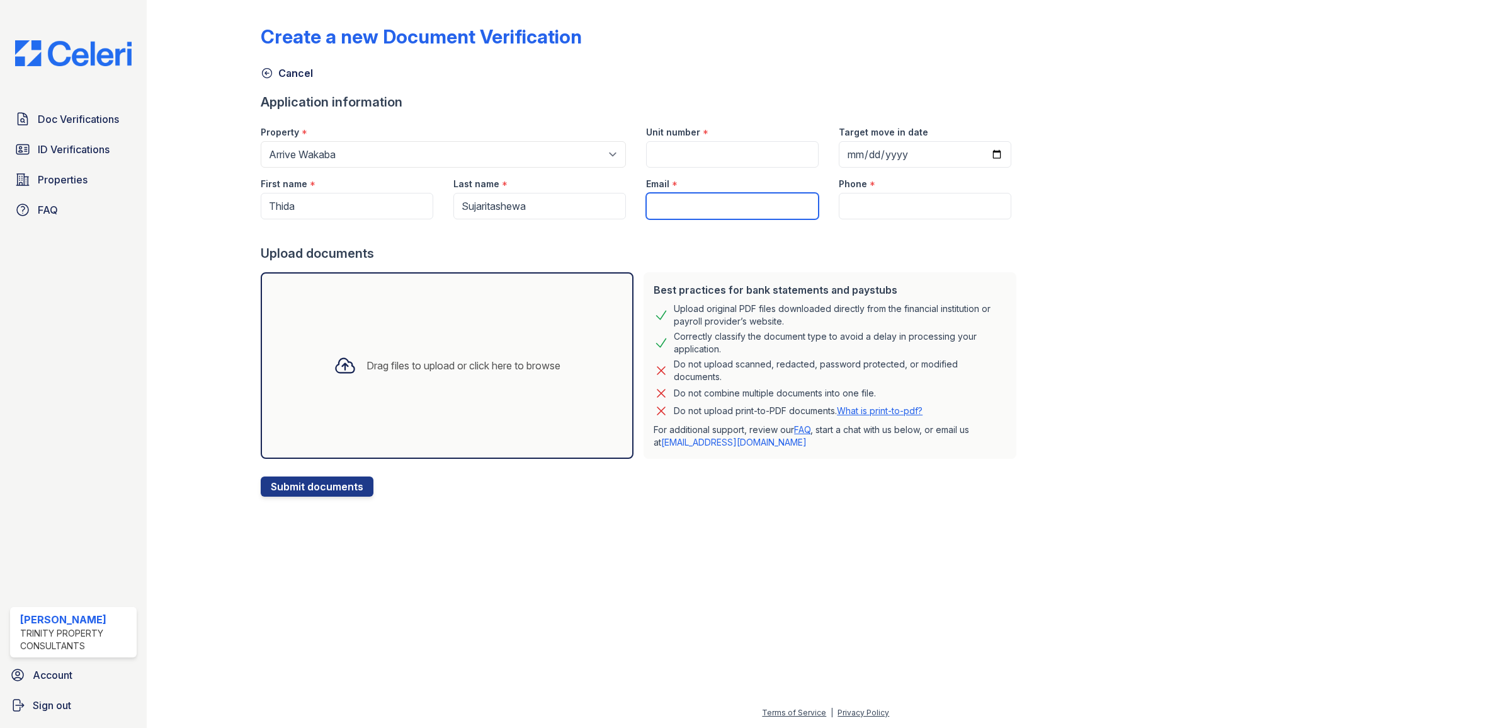
click at [709, 203] on input "Email" at bounding box center [732, 206] width 173 height 26
paste input "[EMAIL_ADDRESS][DOMAIN_NAME]"
type input "[EMAIL_ADDRESS][DOMAIN_NAME]"
click at [865, 200] on input "Phone" at bounding box center [925, 206] width 173 height 26
paste input "[PHONE_NUMBER]"
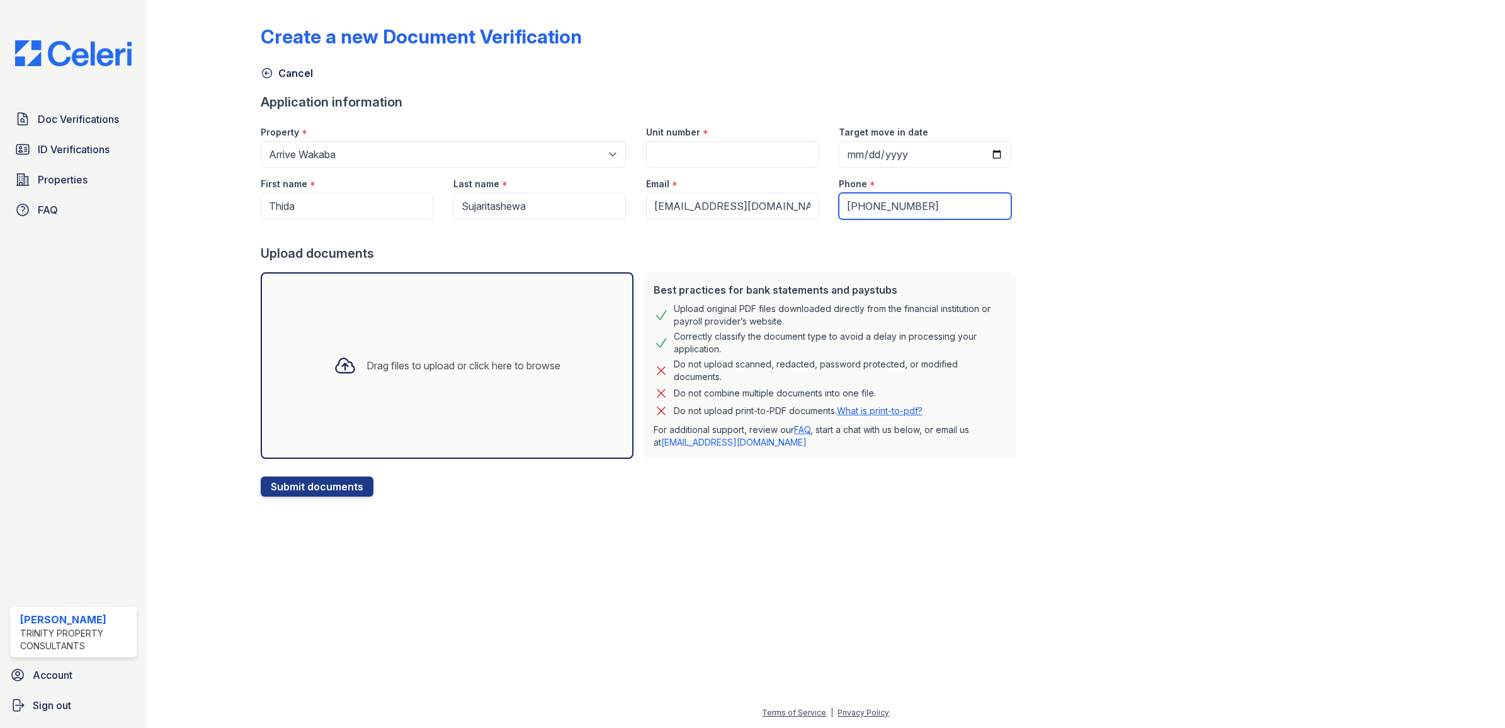
type input "[PHONE_NUMBER]"
click at [757, 156] on input "Unit number" at bounding box center [732, 154] width 173 height 26
type input "607"
click at [1109, 199] on div "Create a new Document Verification Cancel Application information Property * Se…" at bounding box center [826, 250] width 1130 height 491
click at [978, 156] on input "Target move in date" at bounding box center [925, 154] width 173 height 26
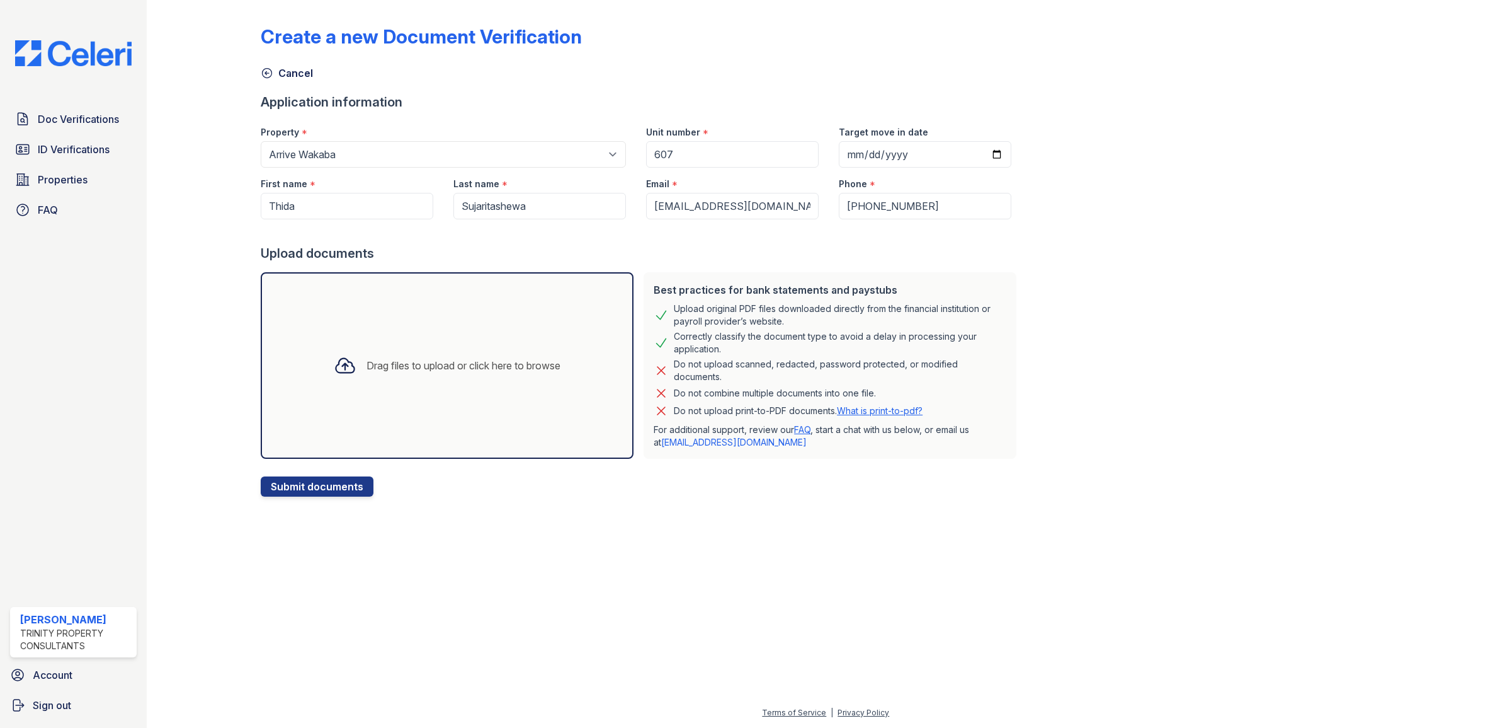
click at [1120, 161] on div "Create a new Document Verification Cancel Application information Property * Se…" at bounding box center [826, 250] width 1130 height 491
drag, startPoint x: 459, startPoint y: 353, endPoint x: 971, endPoint y: 561, distance: 552.7
click at [972, 559] on div at bounding box center [826, 611] width 1318 height 188
drag, startPoint x: 414, startPoint y: 358, endPoint x: 832, endPoint y: 581, distance: 473.7
click at [833, 581] on div at bounding box center [826, 611] width 1318 height 188
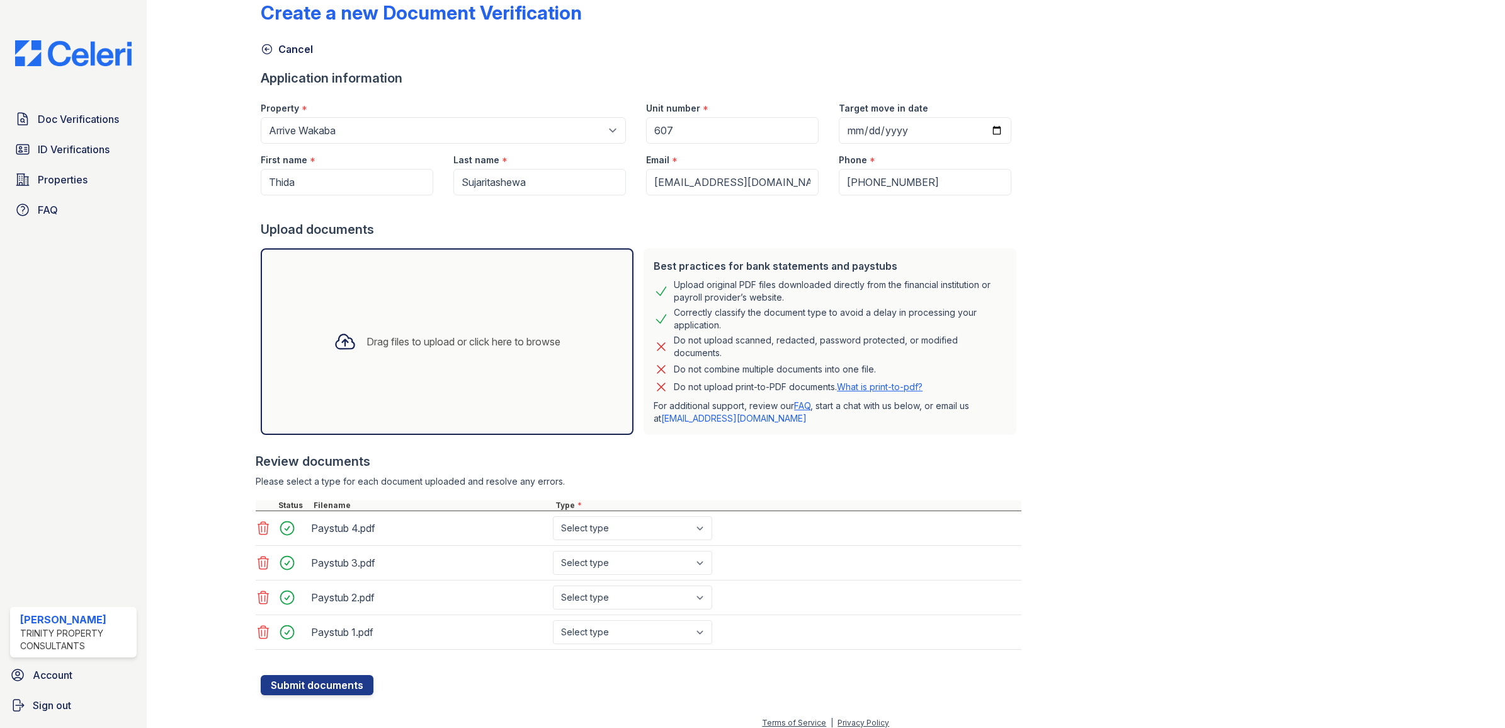
scroll to position [36, 0]
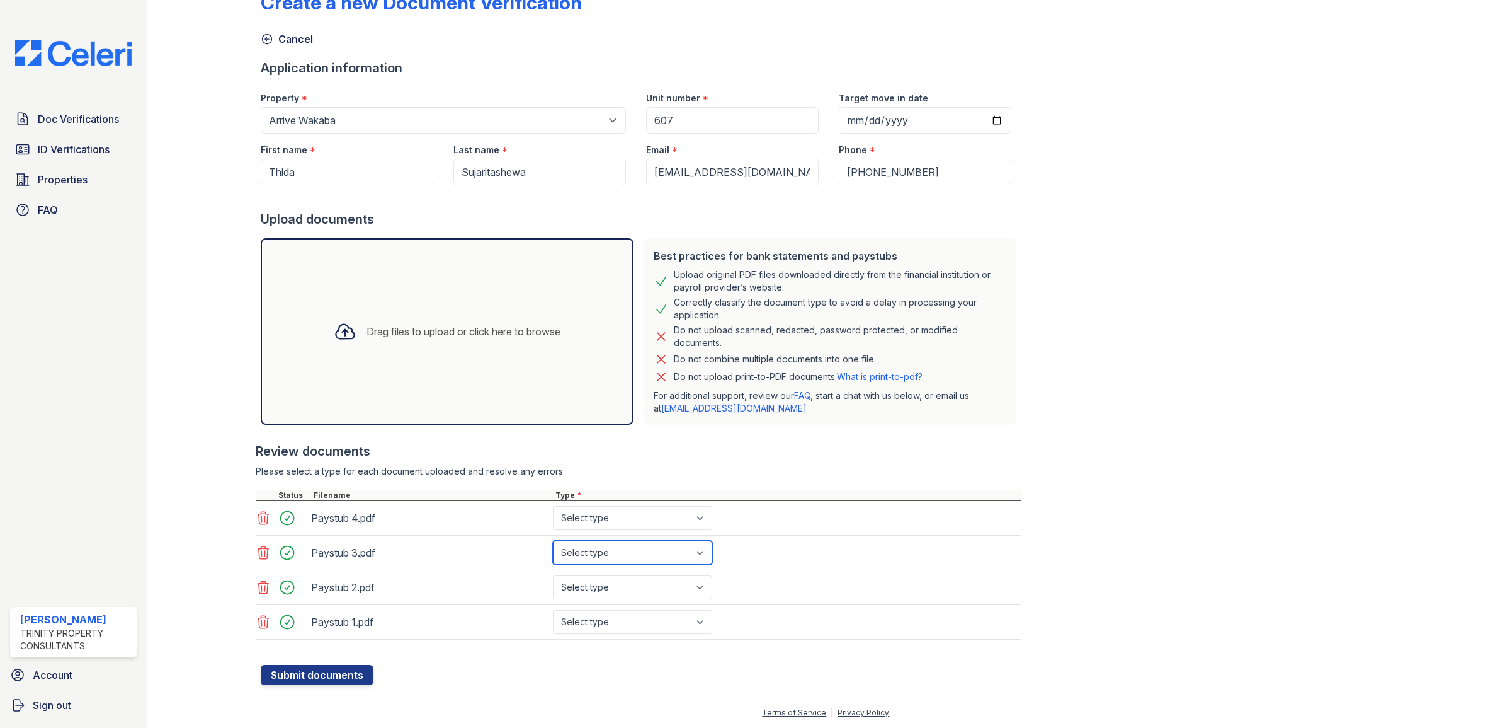
click at [642, 540] on select "Select type Paystub Bank Statement Offer Letter Tax Documents Benefit Award Let…" at bounding box center [632, 552] width 159 height 24
select select "paystub"
click at [553, 540] on select "Select type Paystub Bank Statement Offer Letter Tax Documents Benefit Award Let…" at bounding box center [632, 552] width 159 height 24
click at [636, 524] on select "Select type Paystub Bank Statement Offer Letter Tax Documents Benefit Award Let…" at bounding box center [632, 518] width 159 height 24
select select "paystub"
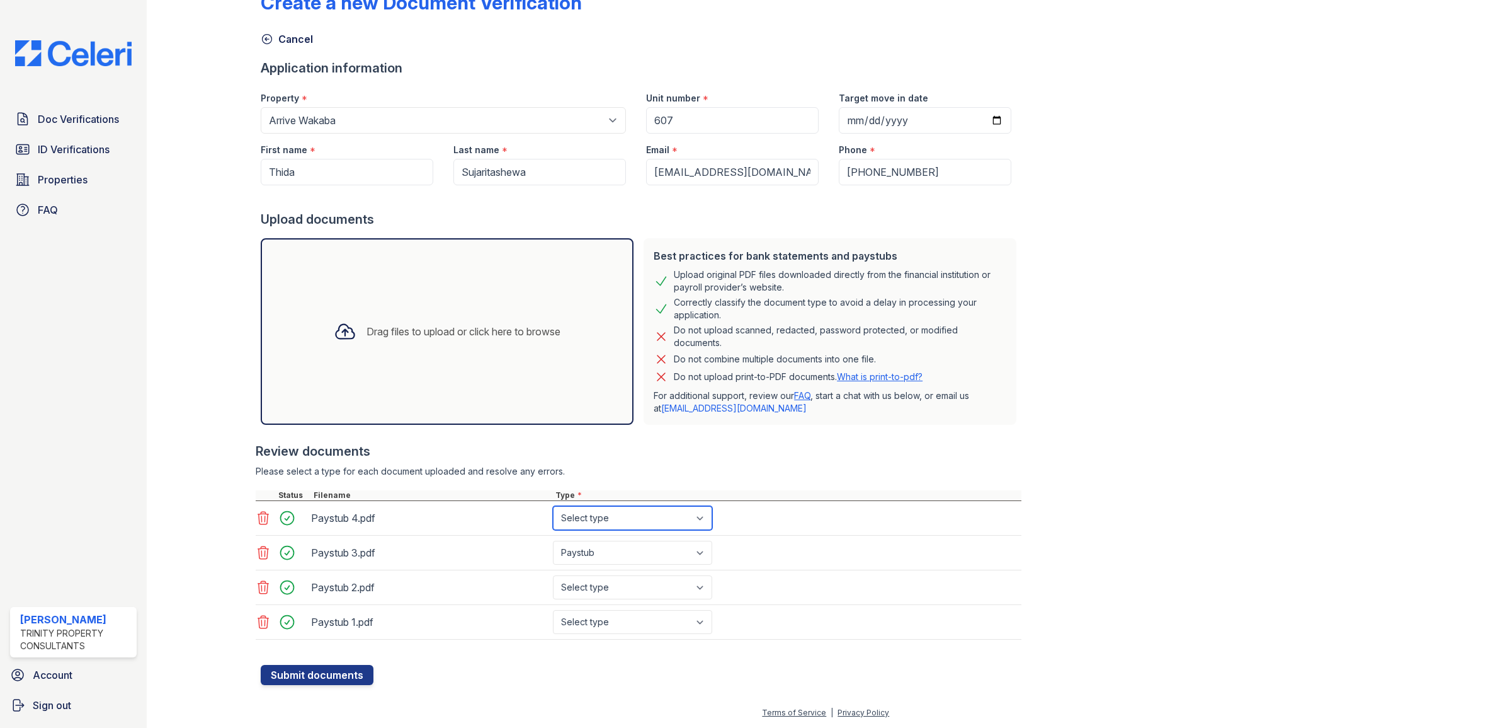
click at [553, 506] on select "Select type Paystub Bank Statement Offer Letter Tax Documents Benefit Award Let…" at bounding box center [632, 518] width 159 height 24
click at [627, 576] on select "Select type Paystub Bank Statement Offer Letter Tax Documents Benefit Award Let…" at bounding box center [632, 587] width 159 height 24
select select "paystub"
click at [553, 575] on select "Select type Paystub Bank Statement Offer Letter Tax Documents Benefit Award Let…" at bounding box center [632, 587] width 159 height 24
click at [605, 627] on select "Select type Paystub Bank Statement Offer Letter Tax Documents Benefit Award Let…" at bounding box center [632, 622] width 159 height 24
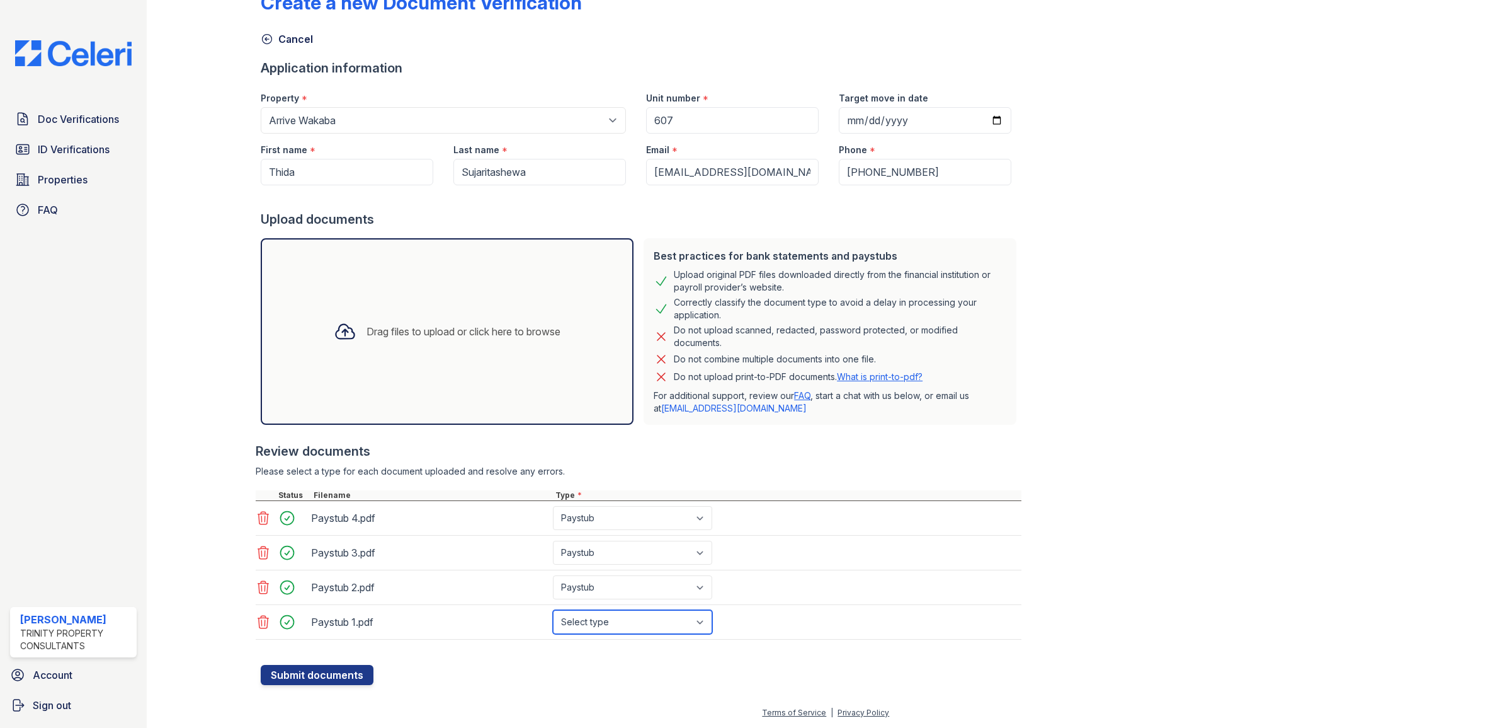
select select "paystub"
click at [553, 610] on select "Select type Paystub Bank Statement Offer Letter Tax Documents Benefit Award Let…" at bounding box center [632, 622] width 159 height 24
click at [688, 471] on div "Please select a type for each document uploaded and resolve any errors." at bounding box center [639, 471] width 766 height 13
click at [328, 680] on button "Submit documents" at bounding box center [317, 675] width 113 height 20
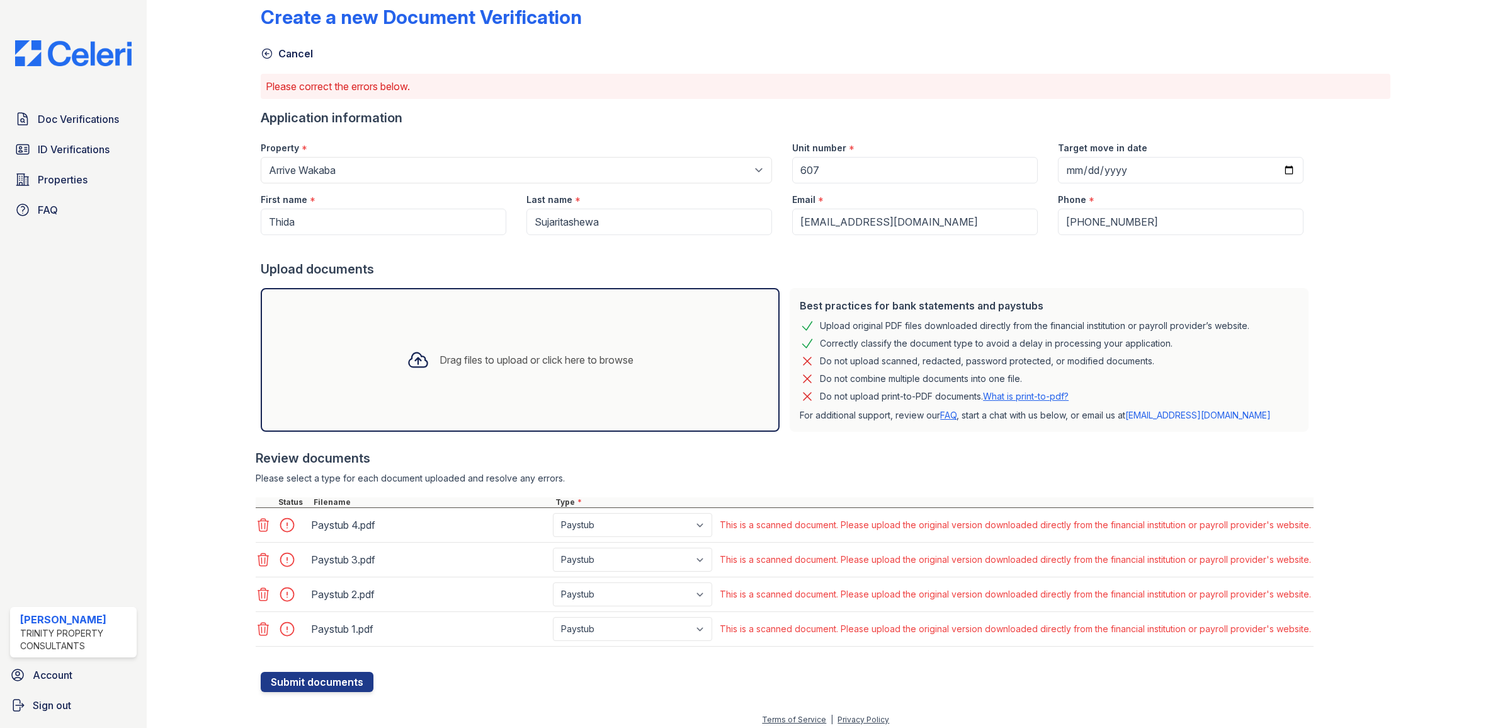
scroll to position [28, 0]
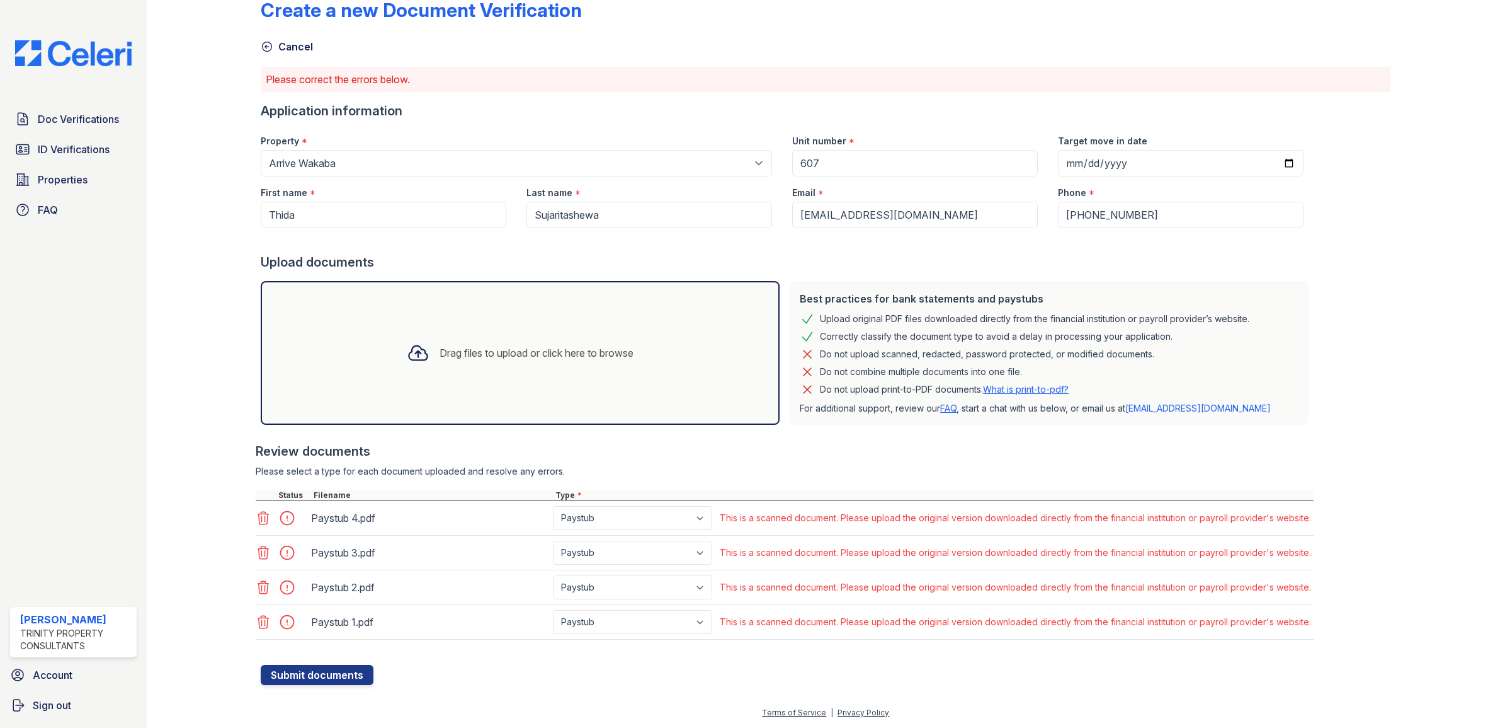
click at [1063, 460] on div "Review documents Please select a type for each document uploaded and resolve an…" at bounding box center [785, 541] width 1058 height 222
drag, startPoint x: 877, startPoint y: 350, endPoint x: 1160, endPoint y: 347, distance: 282.8
click at [1160, 347] on div "Do not upload scanned, redacted, password protected, or modified documents." at bounding box center [1049, 353] width 499 height 15
drag, startPoint x: 1160, startPoint y: 347, endPoint x: 1324, endPoint y: 367, distance: 165.6
click at [1323, 367] on div "Create a new Document Verification Cancel Please correct the errors below. Appl…" at bounding box center [826, 332] width 1130 height 706
